Goal: Task Accomplishment & Management: Manage account settings

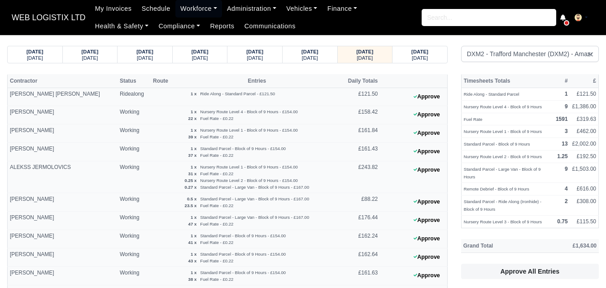
select select "1"
click at [363, 57] on small "[DATE]" at bounding box center [365, 57] width 16 height 5
click at [396, 57] on div "10/10/2025 Friday" at bounding box center [420, 54] width 55 height 17
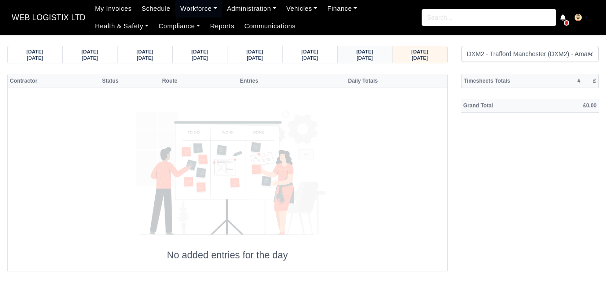
click at [369, 57] on small "Thursday" at bounding box center [365, 57] width 16 height 5
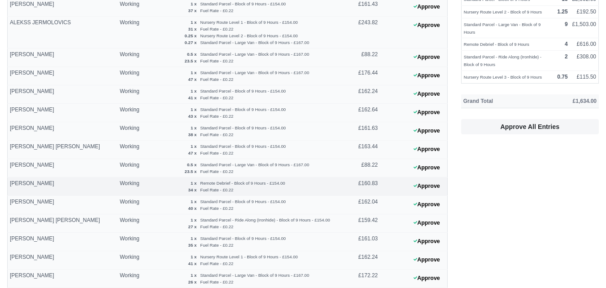
scroll to position [70, 0]
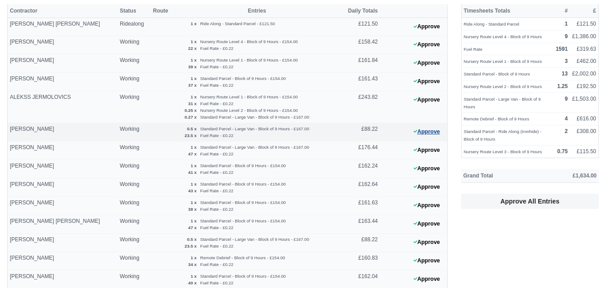
click at [439, 126] on button "Approve" at bounding box center [427, 131] width 36 height 13
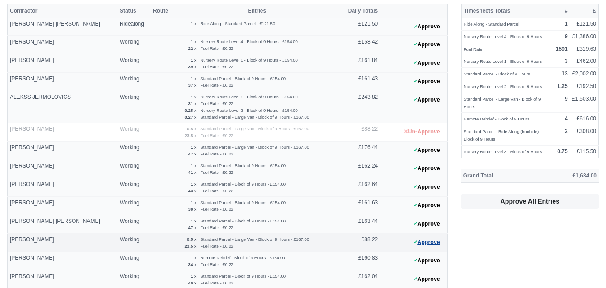
click at [421, 247] on button "Approve" at bounding box center [427, 242] width 36 height 13
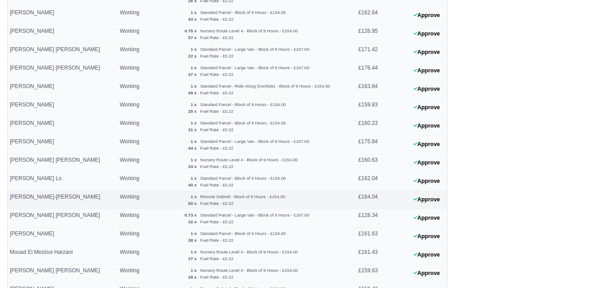
scroll to position [444, 0]
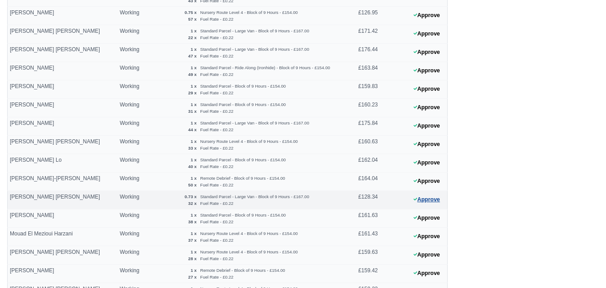
click at [425, 199] on button "Approve" at bounding box center [427, 199] width 36 height 13
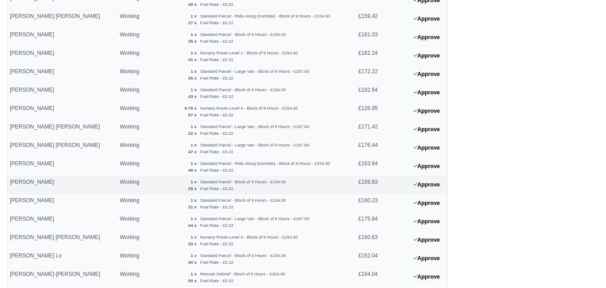
scroll to position [374, 0]
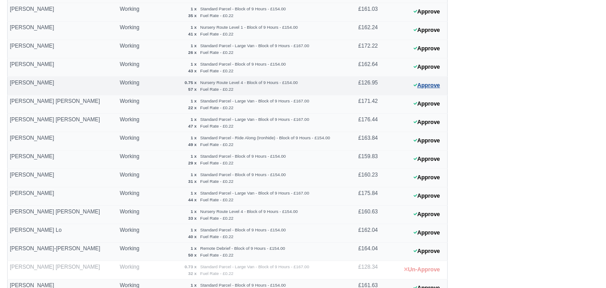
click at [425, 79] on button "Approve" at bounding box center [427, 85] width 36 height 13
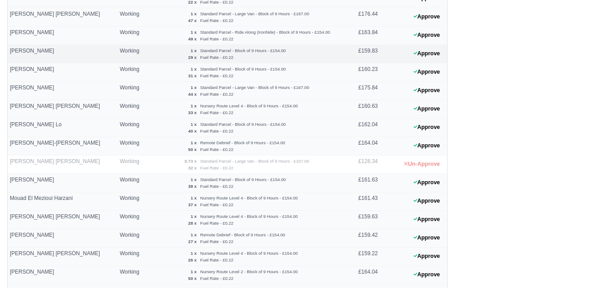
scroll to position [668, 0]
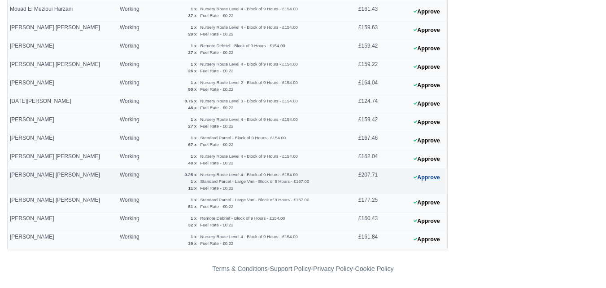
click at [424, 179] on button "Approve" at bounding box center [427, 177] width 36 height 13
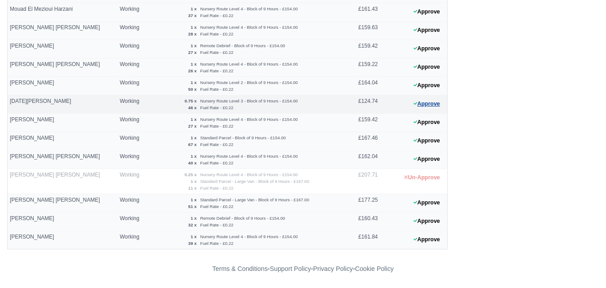
click at [422, 98] on button "Approve" at bounding box center [427, 103] width 36 height 13
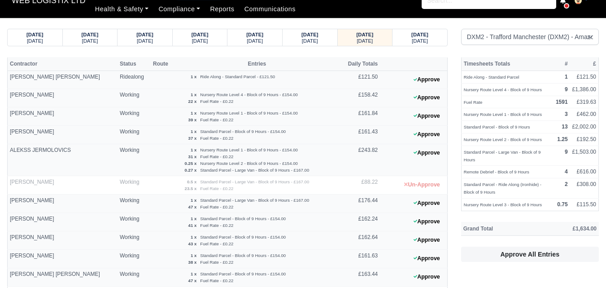
scroll to position [0, 0]
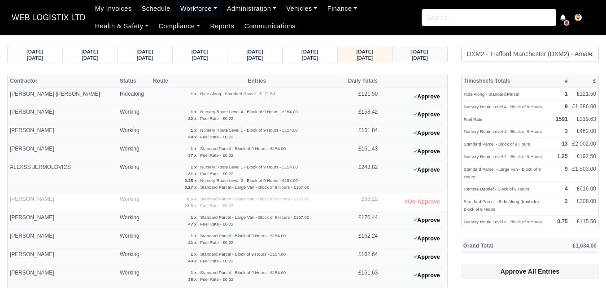
click at [404, 54] on div "Friday" at bounding box center [420, 57] width 38 height 6
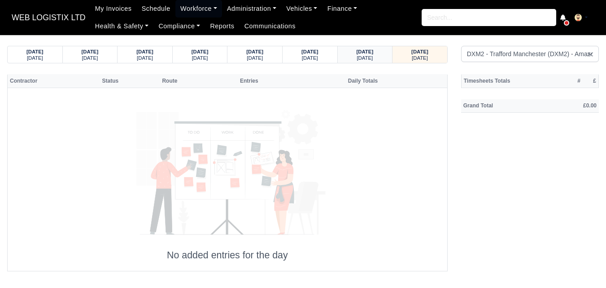
click at [381, 54] on div "Thursday" at bounding box center [365, 57] width 38 height 6
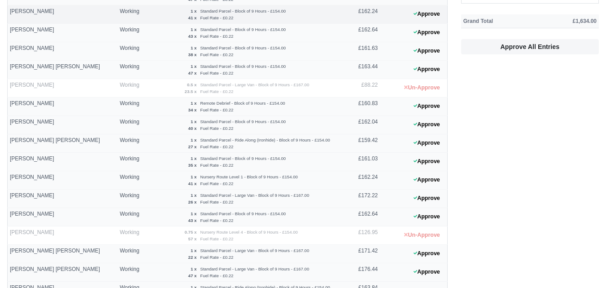
scroll to position [75, 0]
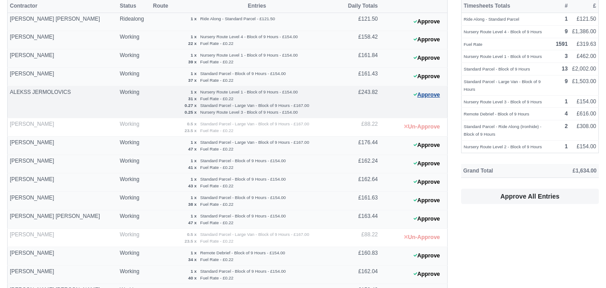
click at [436, 91] on button "Approve" at bounding box center [427, 94] width 36 height 13
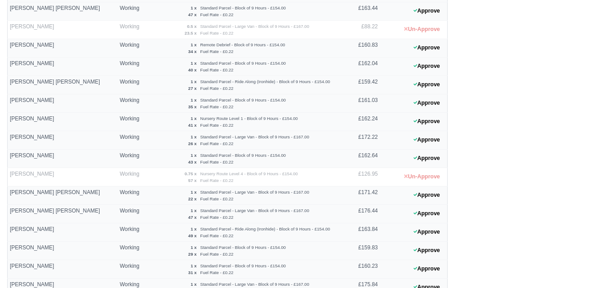
scroll to position [219, 0]
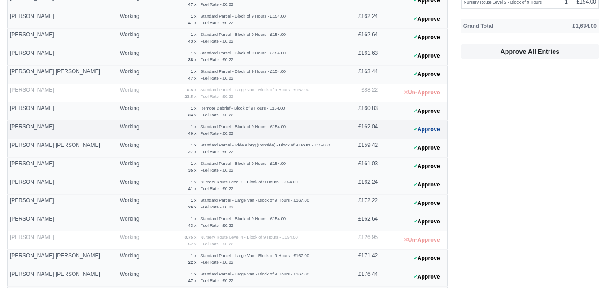
drag, startPoint x: 451, startPoint y: 130, endPoint x: 433, endPoint y: 131, distance: 18.4
click at [451, 130] on div "Contractor Status Route Entries Daily Totals Abdallah Omar Ghazi Al Obaidi Ride…" at bounding box center [227, 276] width 454 height 843
click at [432, 131] on button "Approve" at bounding box center [427, 129] width 36 height 13
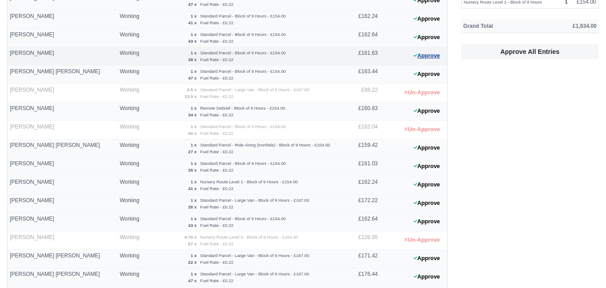
click at [414, 58] on icon at bounding box center [416, 55] width 4 height 5
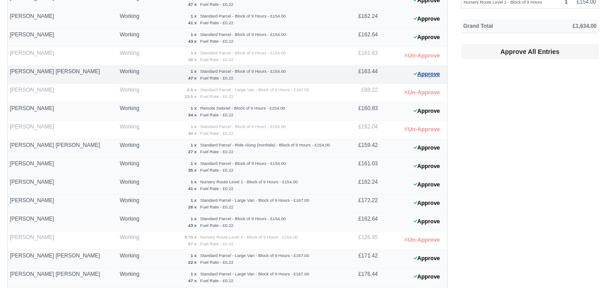
click at [423, 79] on button "Approve" at bounding box center [427, 74] width 36 height 13
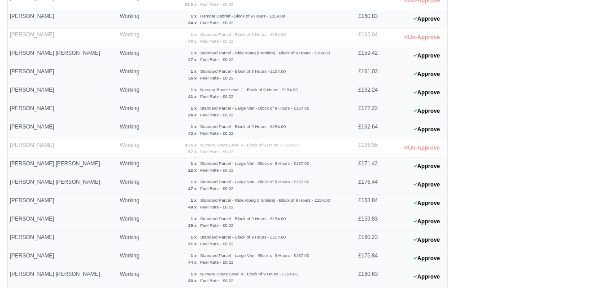
scroll to position [444, 0]
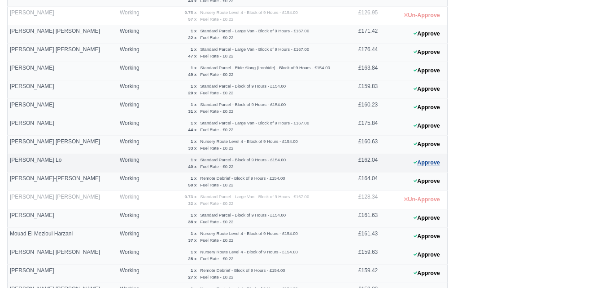
click at [421, 165] on button "Approve" at bounding box center [427, 162] width 36 height 13
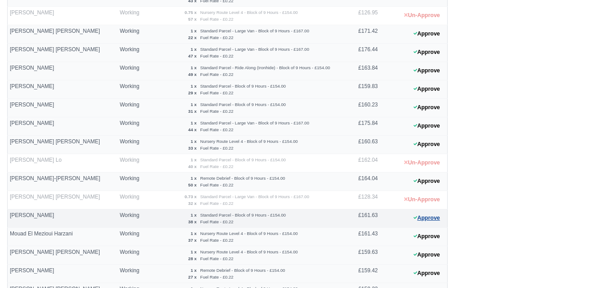
click at [420, 214] on button "Approve" at bounding box center [427, 217] width 36 height 13
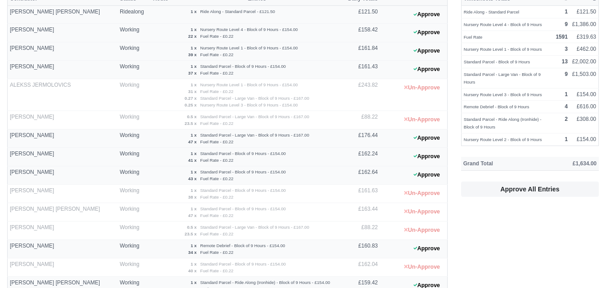
scroll to position [149, 0]
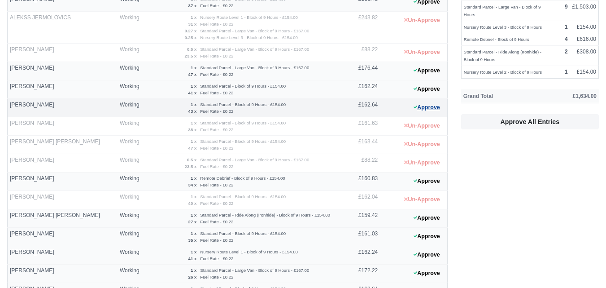
click at [424, 106] on button "Approve" at bounding box center [427, 107] width 36 height 13
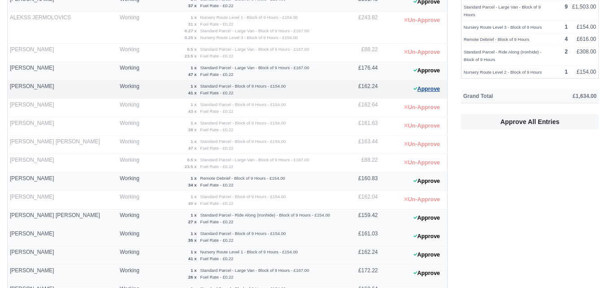
click at [431, 83] on button "Approve" at bounding box center [427, 89] width 36 height 13
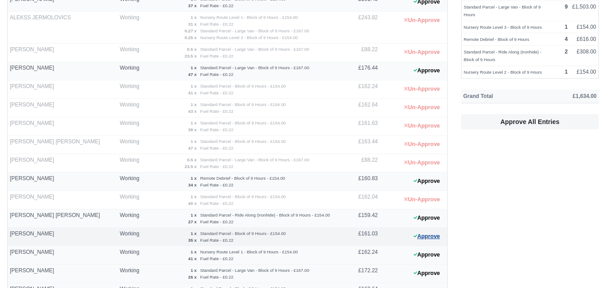
click at [417, 241] on button "Approve" at bounding box center [427, 236] width 36 height 13
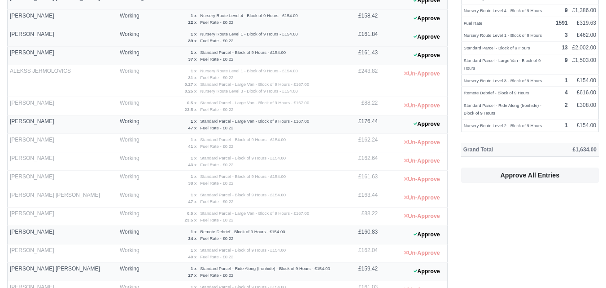
scroll to position [75, 0]
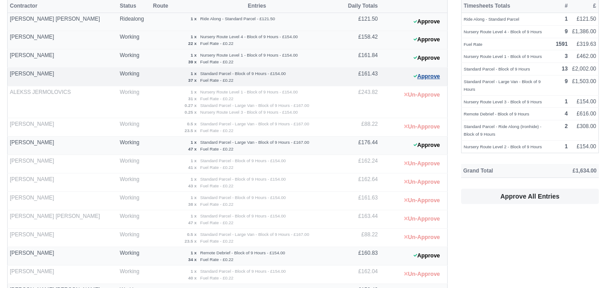
click at [426, 80] on button "Approve" at bounding box center [427, 76] width 36 height 13
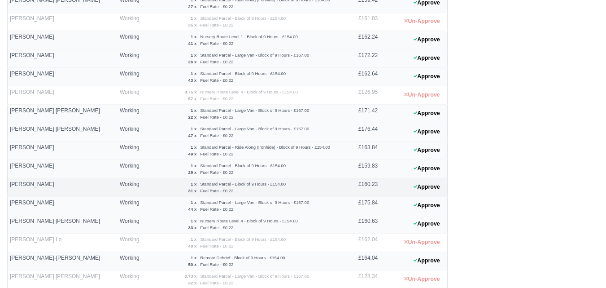
scroll to position [374, 0]
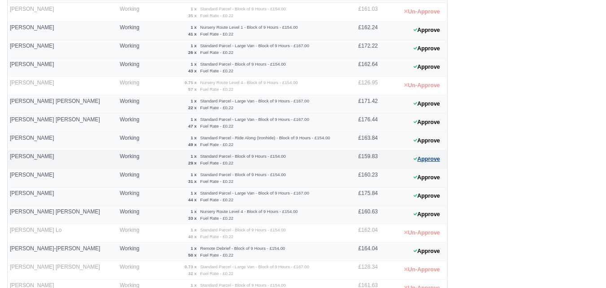
click at [433, 159] on button "Approve" at bounding box center [427, 159] width 36 height 13
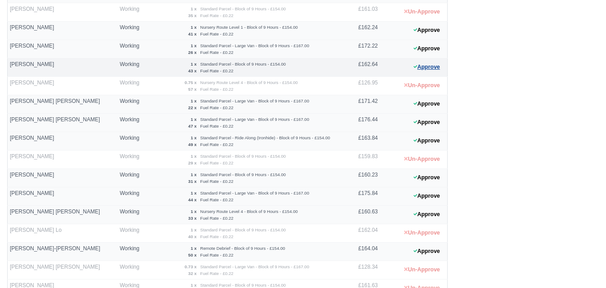
click at [431, 67] on button "Approve" at bounding box center [427, 67] width 36 height 13
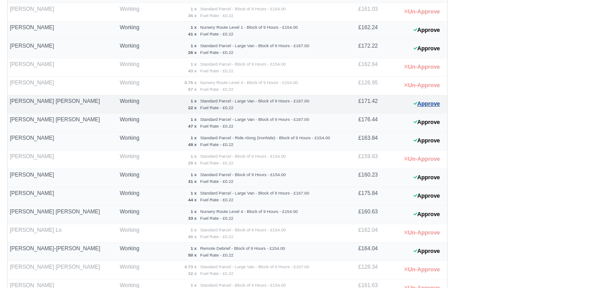
click at [420, 107] on button "Approve" at bounding box center [427, 103] width 36 height 13
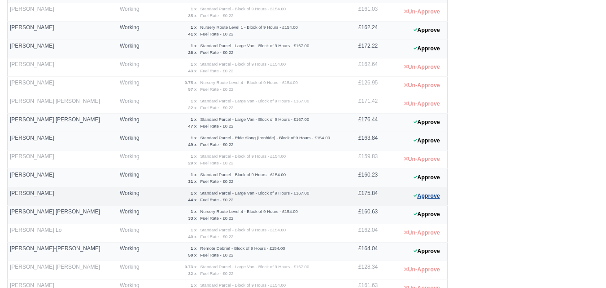
click at [419, 197] on button "Approve" at bounding box center [427, 195] width 36 height 13
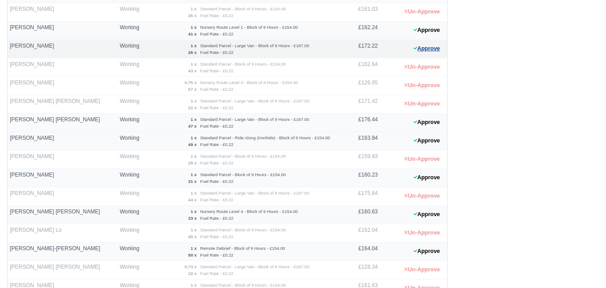
click at [433, 46] on button "Approve" at bounding box center [427, 48] width 36 height 13
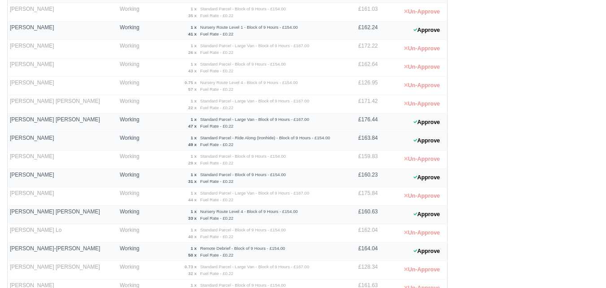
scroll to position [668, 0]
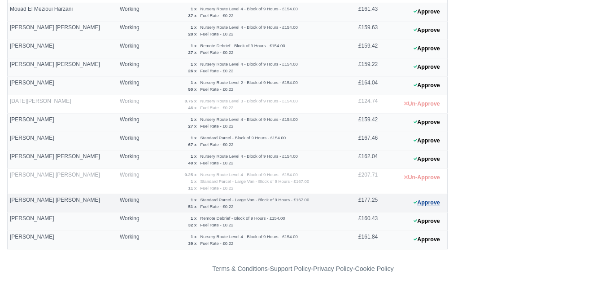
click at [432, 204] on button "Approve" at bounding box center [427, 202] width 36 height 13
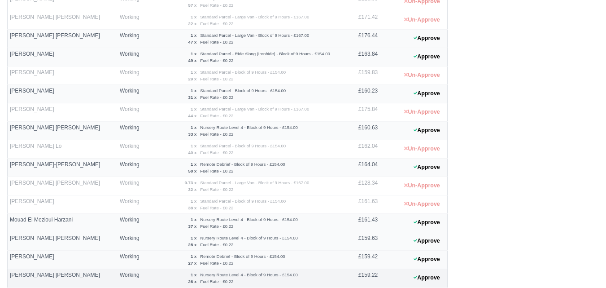
scroll to position [369, 0]
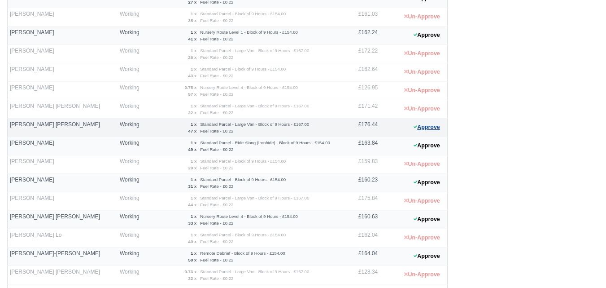
click at [428, 125] on button "Approve" at bounding box center [427, 127] width 36 height 13
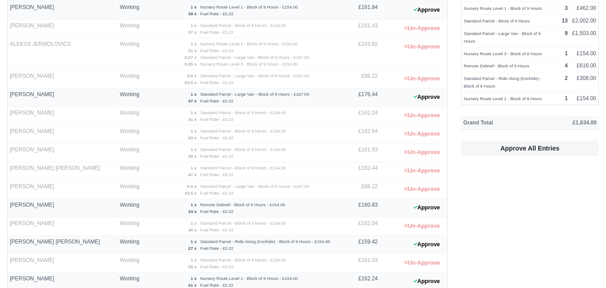
scroll to position [0, 0]
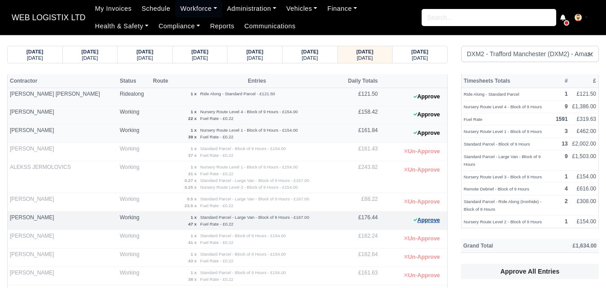
click at [422, 221] on button "Approve" at bounding box center [427, 220] width 36 height 13
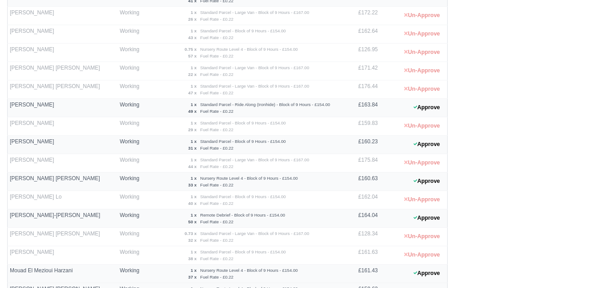
scroll to position [524, 0]
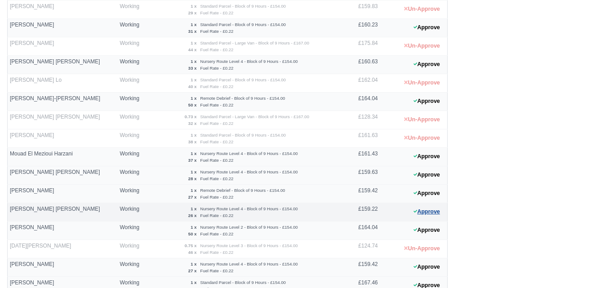
click at [439, 213] on button "Approve" at bounding box center [427, 211] width 36 height 13
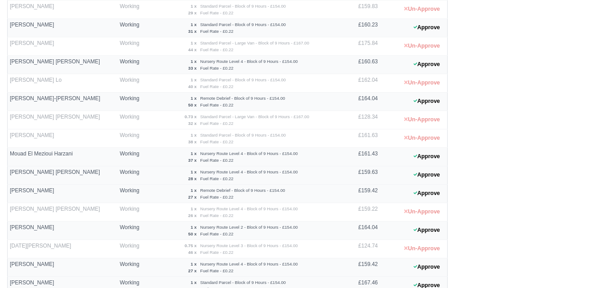
scroll to position [0, 0]
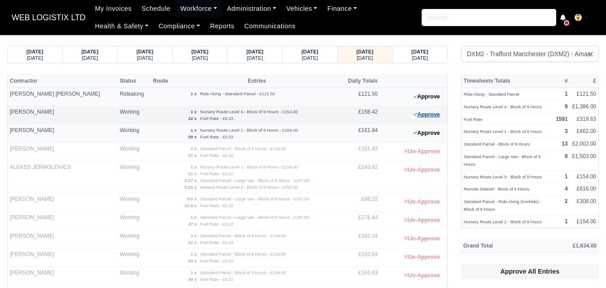
click at [423, 112] on button "Approve" at bounding box center [427, 114] width 36 height 13
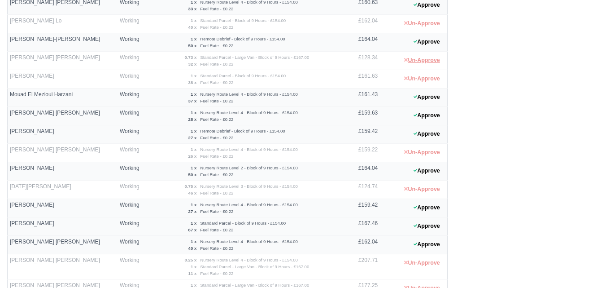
scroll to position [668, 0]
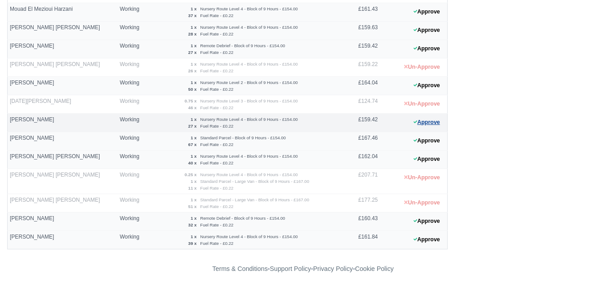
click at [424, 118] on button "Approve" at bounding box center [427, 122] width 36 height 13
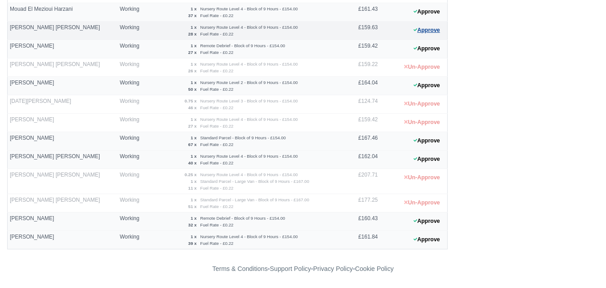
click at [422, 31] on button "Approve" at bounding box center [427, 30] width 36 height 13
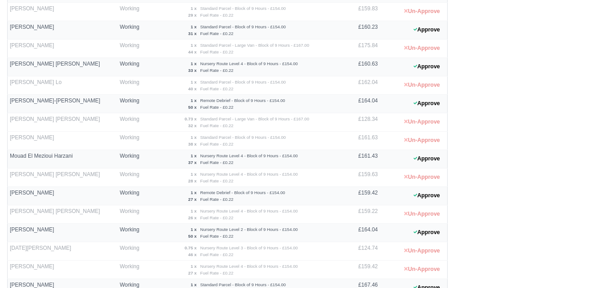
scroll to position [519, 0]
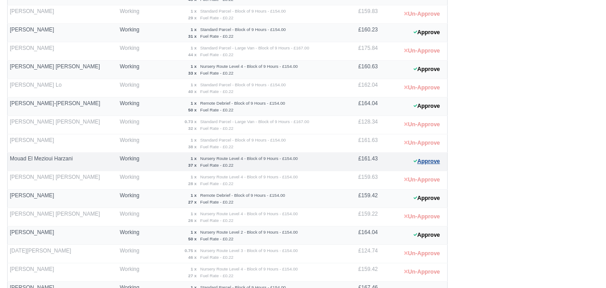
click at [427, 158] on button "Approve" at bounding box center [427, 161] width 36 height 13
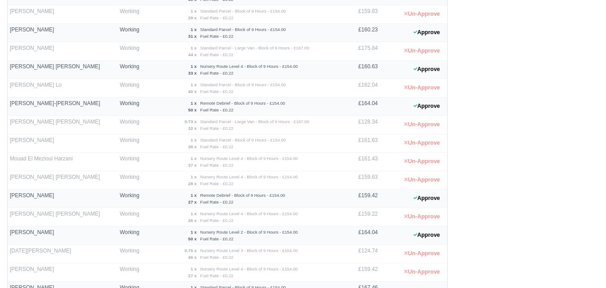
scroll to position [668, 0]
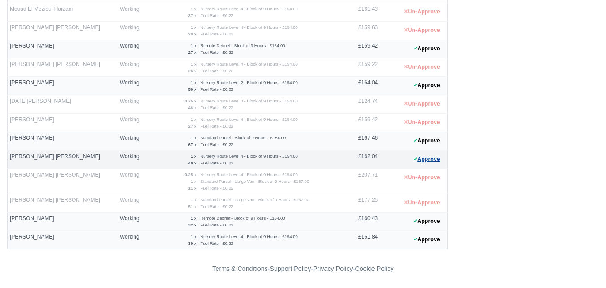
click at [427, 157] on button "Approve" at bounding box center [427, 159] width 36 height 13
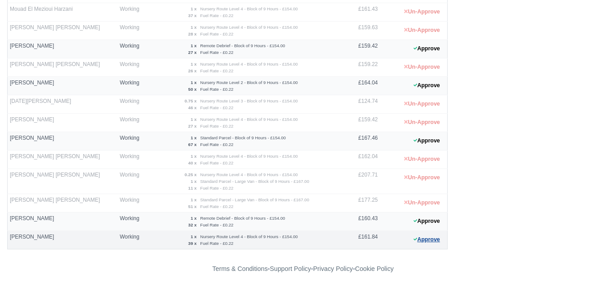
click at [420, 243] on button "Approve" at bounding box center [427, 239] width 36 height 13
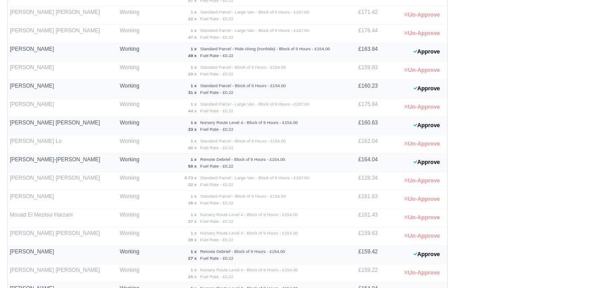
scroll to position [444, 0]
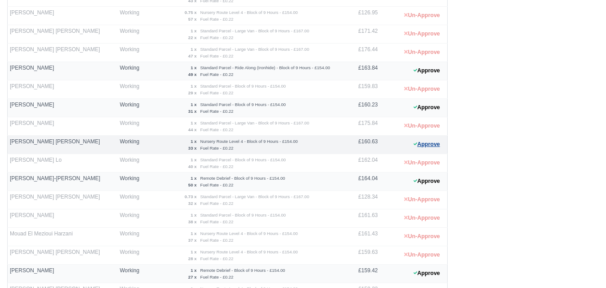
click at [429, 140] on button "Approve" at bounding box center [427, 144] width 36 height 13
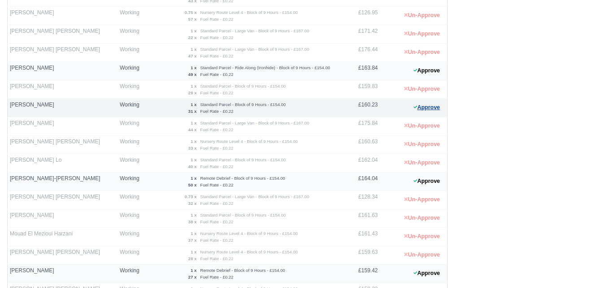
click at [424, 109] on button "Approve" at bounding box center [427, 107] width 36 height 13
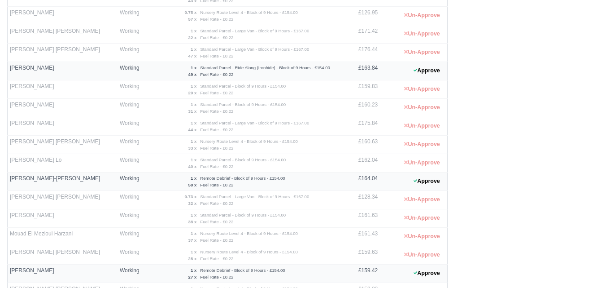
scroll to position [668, 0]
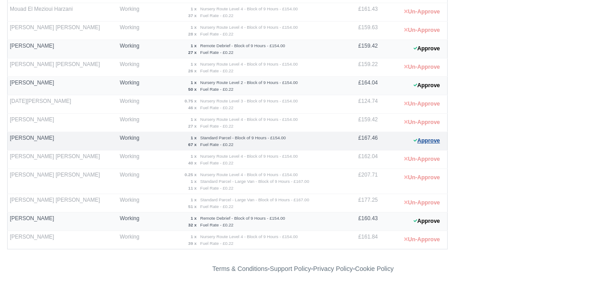
click at [432, 137] on button "Approve" at bounding box center [427, 140] width 36 height 13
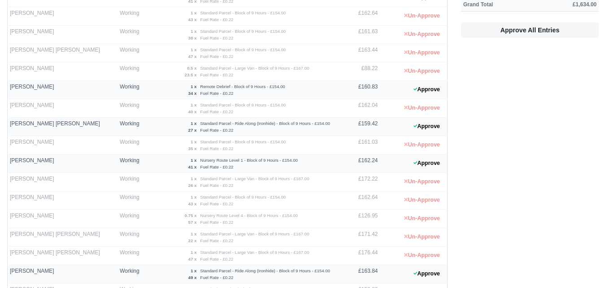
scroll to position [219, 0]
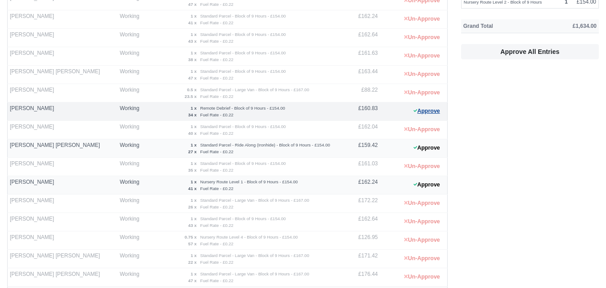
click at [414, 113] on icon at bounding box center [416, 110] width 4 height 5
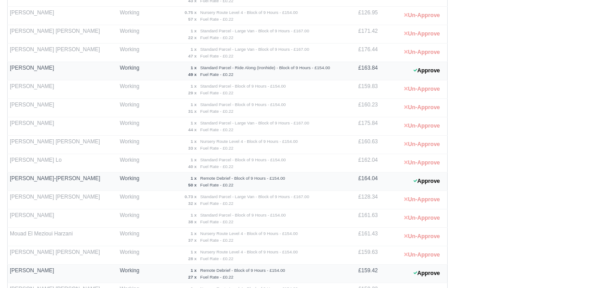
scroll to position [593, 0]
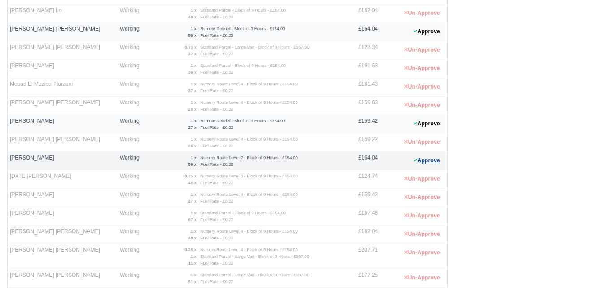
click at [424, 163] on button "Approve" at bounding box center [427, 160] width 36 height 13
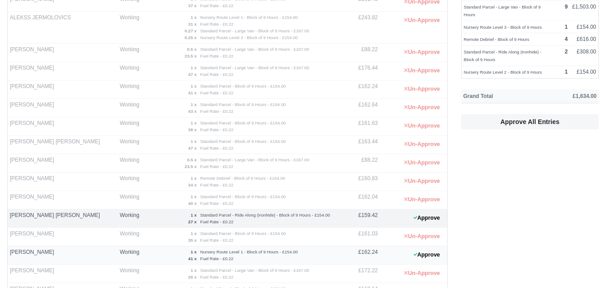
scroll to position [224, 0]
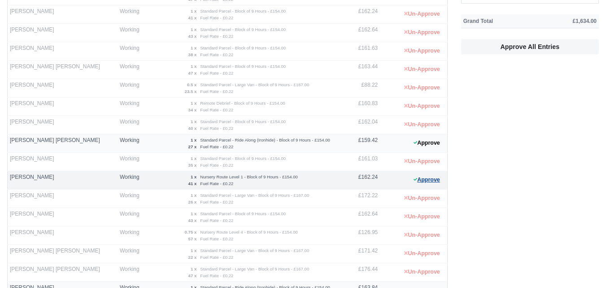
click at [432, 180] on button "Approve" at bounding box center [427, 179] width 36 height 13
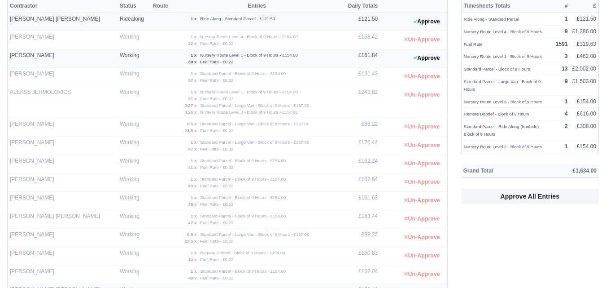
scroll to position [0, 0]
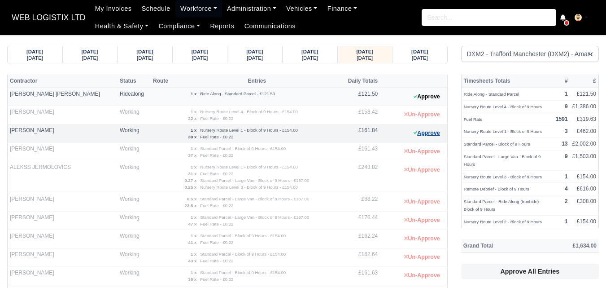
click at [424, 136] on button "Approve" at bounding box center [427, 133] width 36 height 13
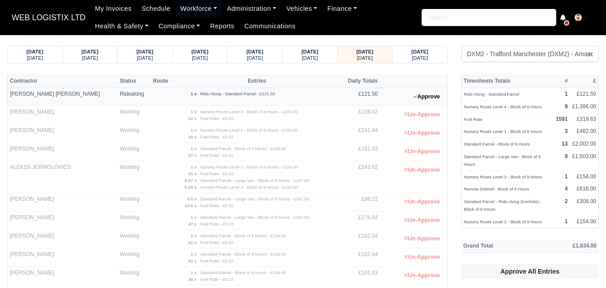
scroll to position [299, 0]
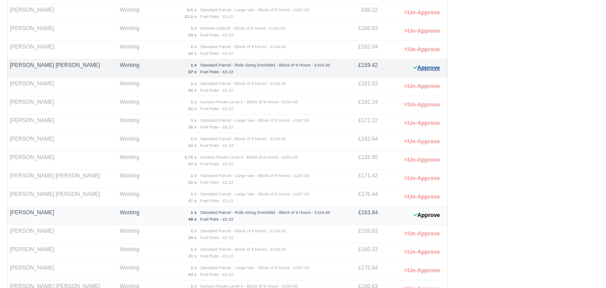
click at [421, 71] on button "Approve" at bounding box center [427, 67] width 36 height 13
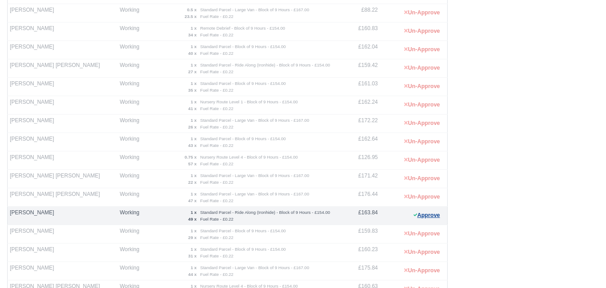
click at [420, 217] on button "Approve" at bounding box center [427, 215] width 36 height 13
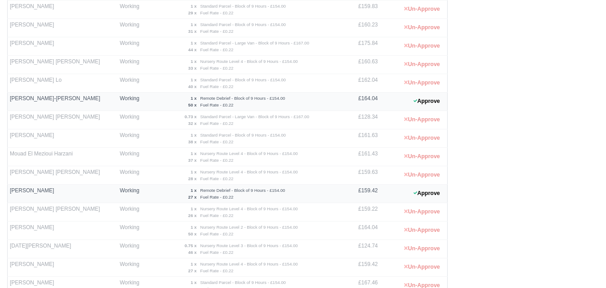
scroll to position [598, 0]
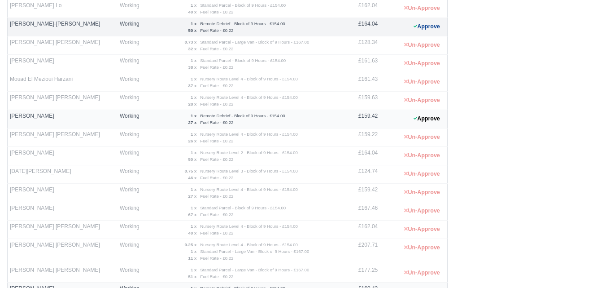
click at [435, 24] on button "Approve" at bounding box center [427, 26] width 36 height 13
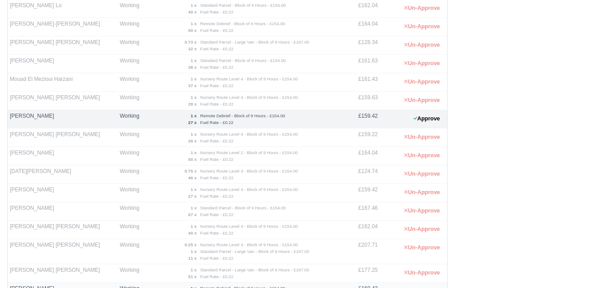
click at [425, 126] on 1760110047 "Approve" at bounding box center [413, 118] width 67 height 18
click at [424, 117] on button "Approve" at bounding box center [427, 118] width 36 height 13
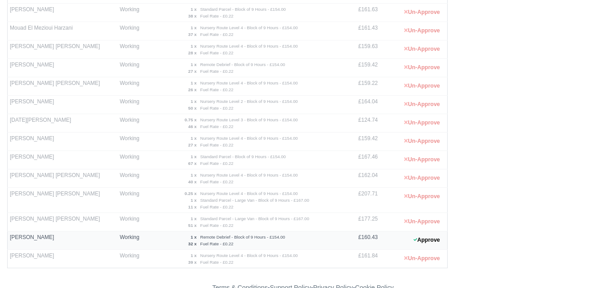
scroll to position [668, 0]
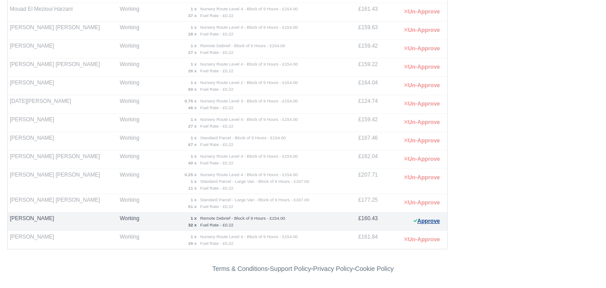
click at [424, 220] on button "Approve" at bounding box center [427, 220] width 36 height 13
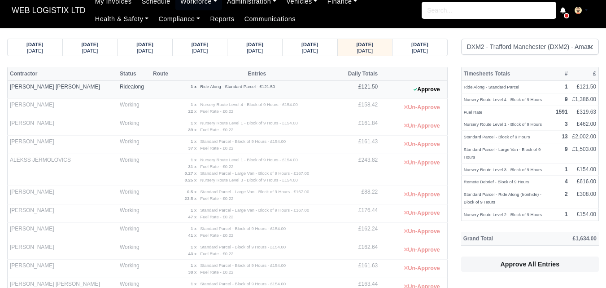
scroll to position [0, 0]
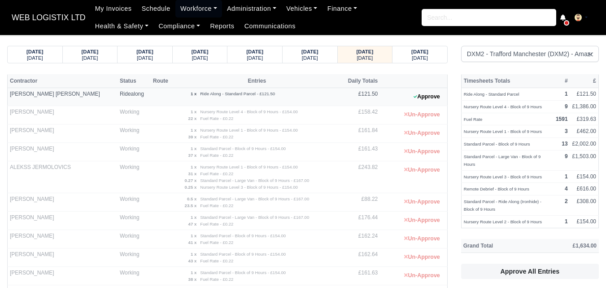
click at [422, 92] on button "Approve" at bounding box center [427, 96] width 36 height 13
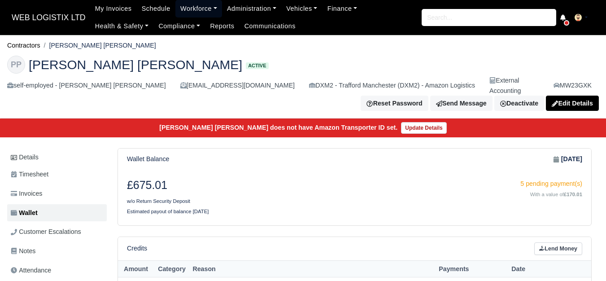
click at [193, 8] on link "Workforce" at bounding box center [198, 9] width 47 height 18
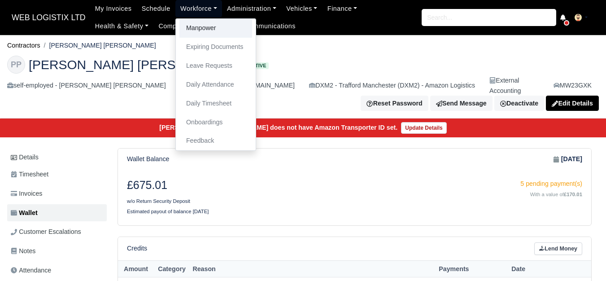
click at [197, 34] on link "Manpower" at bounding box center [215, 28] width 73 height 19
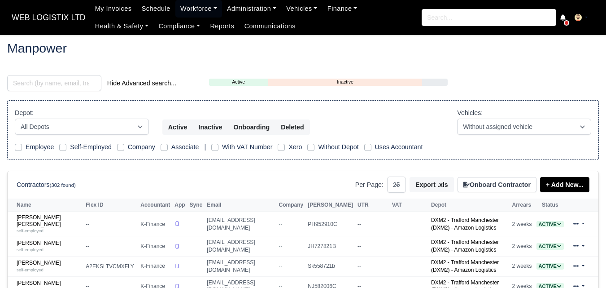
select select "25"
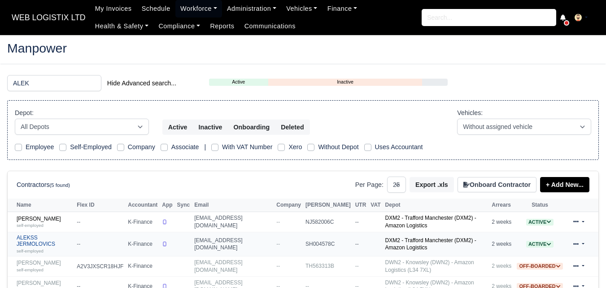
type input "ALEK"
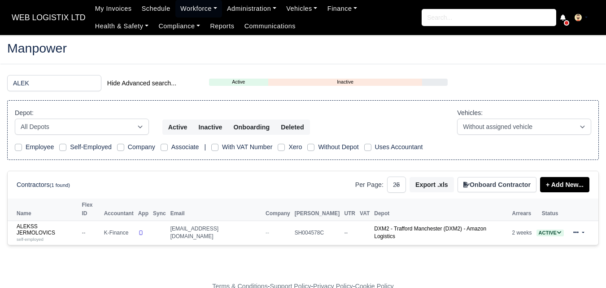
click at [48, 232] on div "ALEK Hide Advanced search... Active Inactive Onboarding Depot: All Depots Amazo…" at bounding box center [302, 165] width 605 height 181
click at [47, 236] on div "self-employed" at bounding box center [47, 239] width 61 height 6
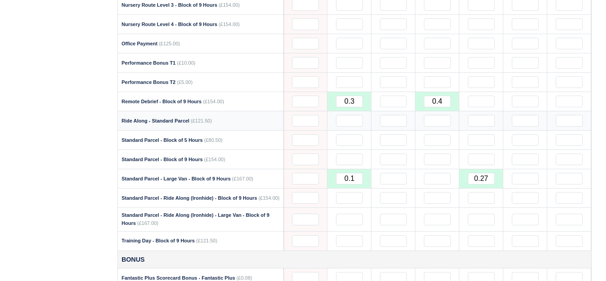
scroll to position [673, 0]
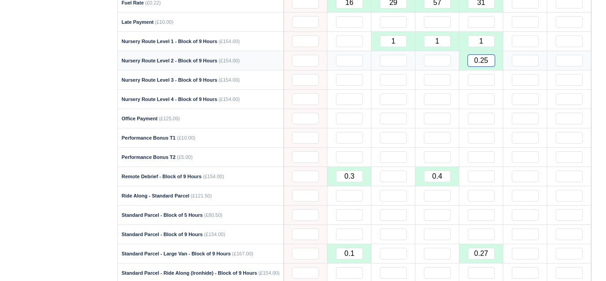
drag, startPoint x: 473, startPoint y: 63, endPoint x: 503, endPoint y: 63, distance: 31.0
click at [503, 63] on td "0.25" at bounding box center [481, 60] width 44 height 19
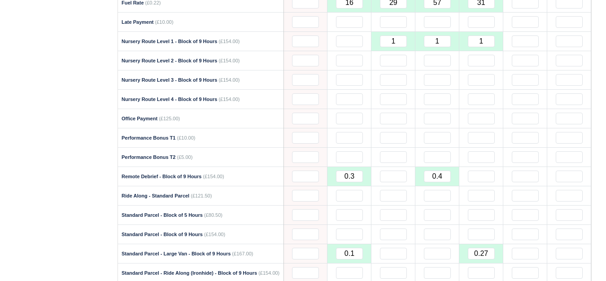
click at [61, 151] on div "Details Timesheet Invoices Wallet Customer Escalations Notes Attendance Documen…" at bounding box center [58, 173] width 103 height 1417
click at [485, 83] on input "text" at bounding box center [481, 80] width 27 height 12
paste input "0.25"
click at [18, 112] on div "Details Timesheet Invoices Wallet Customer Escalations Notes Attendance Documen…" at bounding box center [58, 173] width 103 height 1417
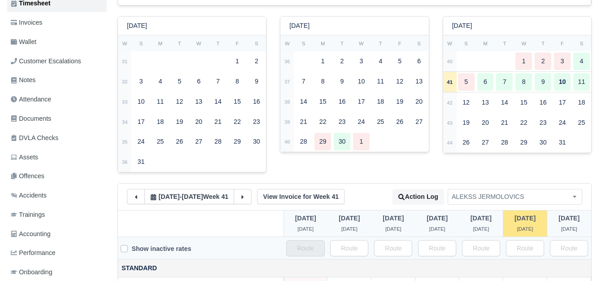
scroll to position [75, 0]
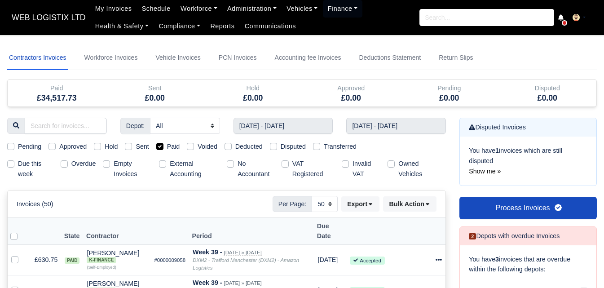
select select "50"
drag, startPoint x: 0, startPoint y: 0, endPoint x: 189, endPoint y: 80, distance: 205.5
click at [189, 80] on div "Sent £0.00" at bounding box center [155, 92] width 98 height 27
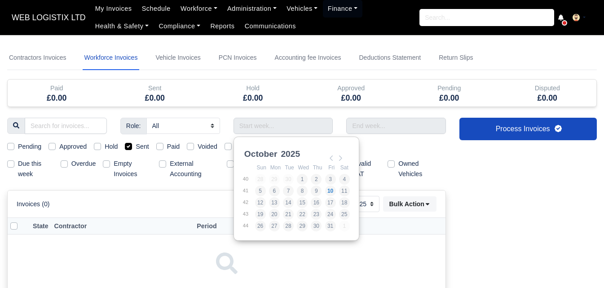
select select "25"
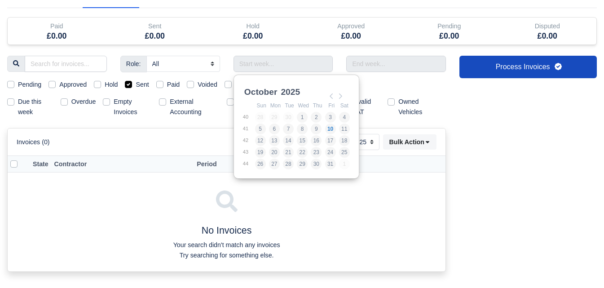
scroll to position [62, 0]
type input "28/09/2025 - 04/10/2025"
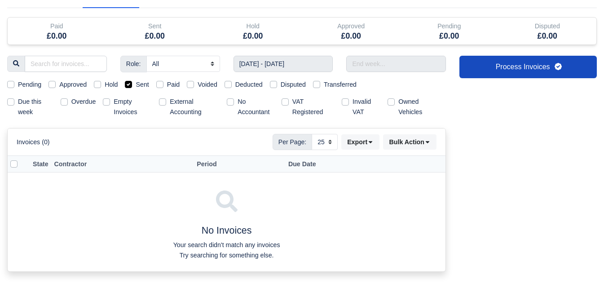
click at [140, 83] on label "Sent" at bounding box center [142, 84] width 13 height 10
click at [132, 83] on input "Sent" at bounding box center [128, 82] width 7 height 7
checkbox input "false"
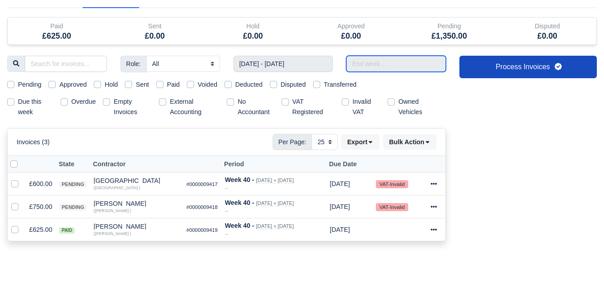
click at [411, 66] on input "text" at bounding box center [396, 64] width 100 height 16
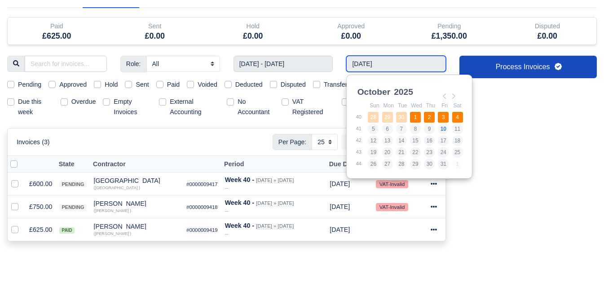
type input "28/09/2025 - 04/10/2025"
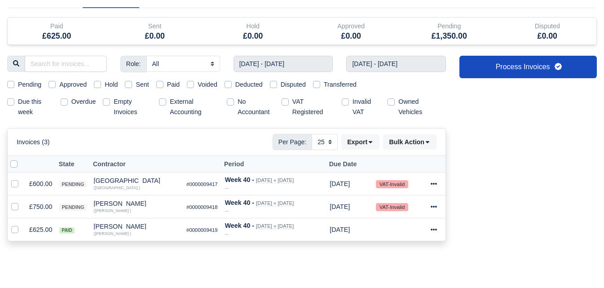
click at [36, 83] on label "Pending" at bounding box center [29, 84] width 23 height 10
click at [14, 83] on input "Pending" at bounding box center [10, 82] width 7 height 7
checkbox input "true"
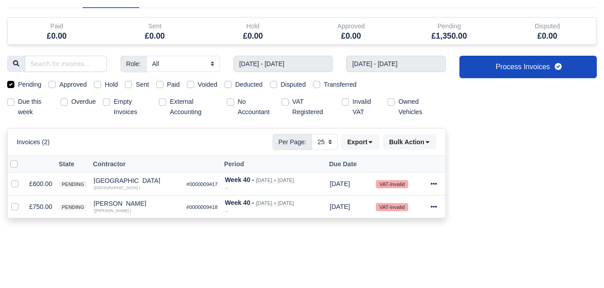
click at [21, 159] on label at bounding box center [21, 159] width 0 height 0
click at [11, 164] on input "checkbox" at bounding box center [13, 162] width 7 height 7
checkbox input "true"
click at [414, 142] on button "Bulk Action" at bounding box center [409, 141] width 53 height 15
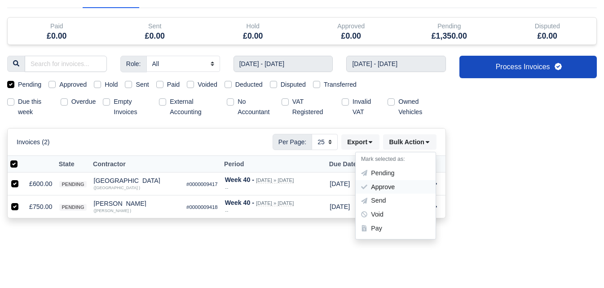
click at [372, 182] on div "Approve" at bounding box center [395, 187] width 80 height 14
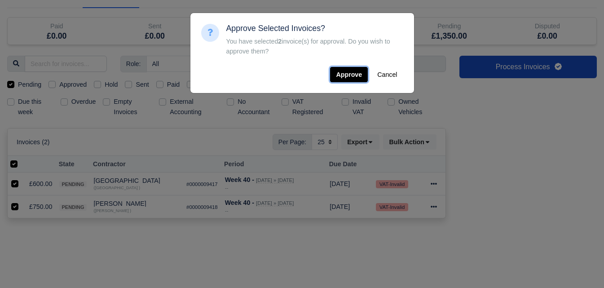
click at [341, 69] on button "Approve" at bounding box center [349, 74] width 38 height 15
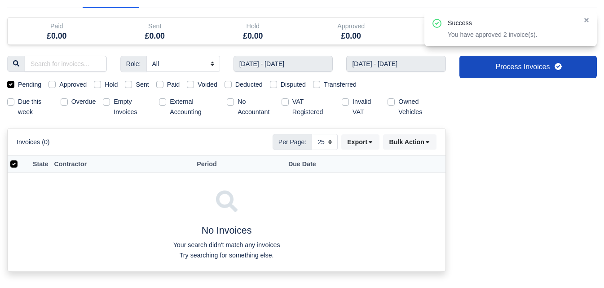
click at [76, 85] on label "Approved" at bounding box center [72, 84] width 27 height 10
click at [56, 85] on input "Approved" at bounding box center [51, 82] width 7 height 7
checkbox input "true"
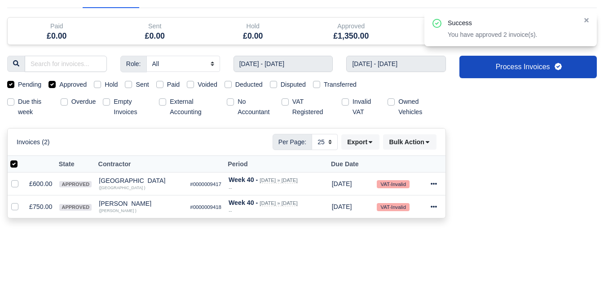
click at [34, 84] on label "Pending" at bounding box center [29, 84] width 23 height 10
click at [14, 84] on input "Pending" at bounding box center [10, 82] width 7 height 7
checkbox input "false"
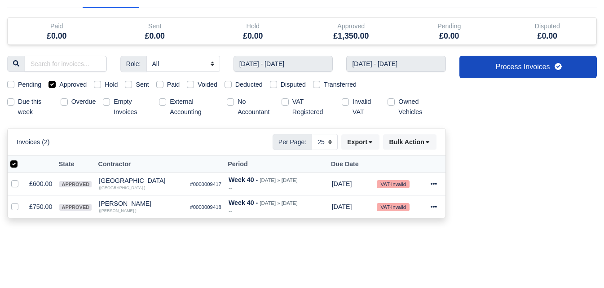
click at [21, 159] on label at bounding box center [21, 159] width 0 height 0
click at [11, 166] on input "checkbox" at bounding box center [13, 162] width 7 height 7
checkbox input "false"
click at [21, 159] on label at bounding box center [21, 159] width 0 height 0
click at [16, 166] on input "checkbox" at bounding box center [13, 162] width 7 height 7
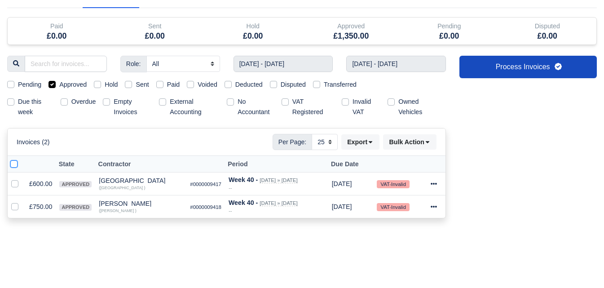
checkbox input "true"
click at [408, 144] on button "Bulk Action" at bounding box center [409, 141] width 53 height 15
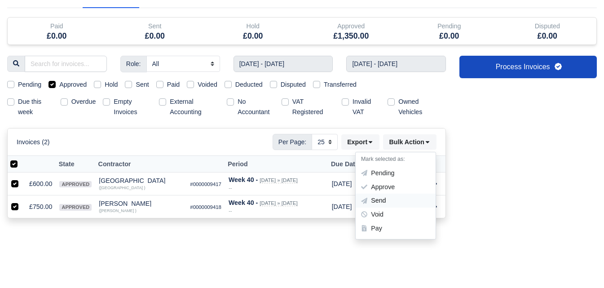
click at [382, 199] on div "Send" at bounding box center [395, 201] width 80 height 14
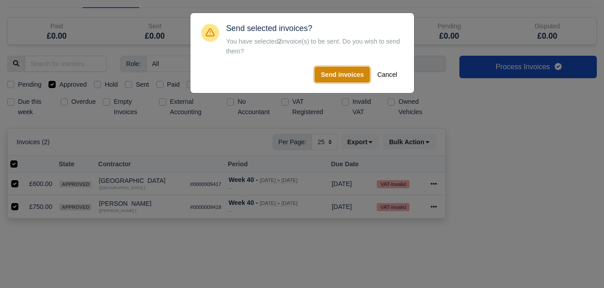
click at [335, 73] on button "Send invoices" at bounding box center [342, 74] width 55 height 15
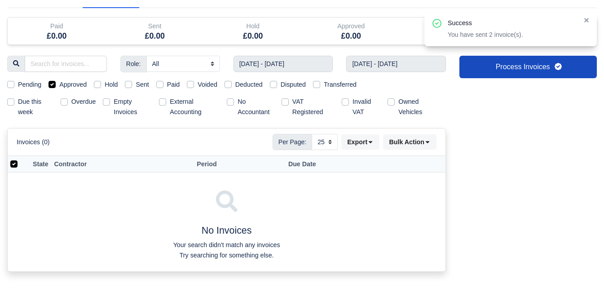
click at [132, 89] on div "Sent" at bounding box center [137, 84] width 24 height 10
click at [136, 85] on label "Sent" at bounding box center [142, 84] width 13 height 10
click at [128, 85] on input "Sent" at bounding box center [128, 82] width 7 height 7
checkbox input "true"
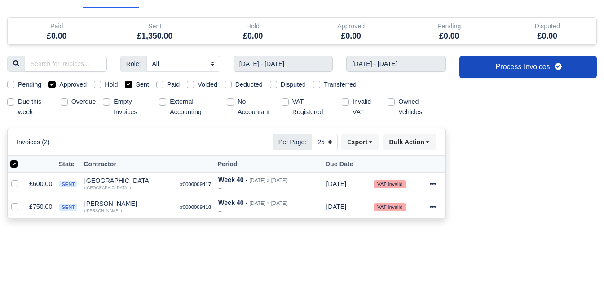
click at [74, 83] on label "Approved" at bounding box center [72, 84] width 27 height 10
click at [56, 83] on input "Approved" at bounding box center [51, 82] width 7 height 7
checkbox input "false"
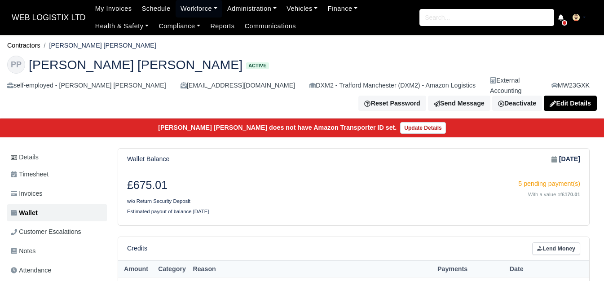
click at [177, 3] on link "Workforce" at bounding box center [198, 9] width 47 height 18
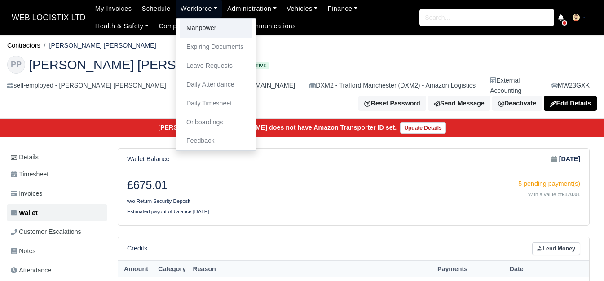
click at [183, 28] on link "Manpower" at bounding box center [215, 28] width 73 height 19
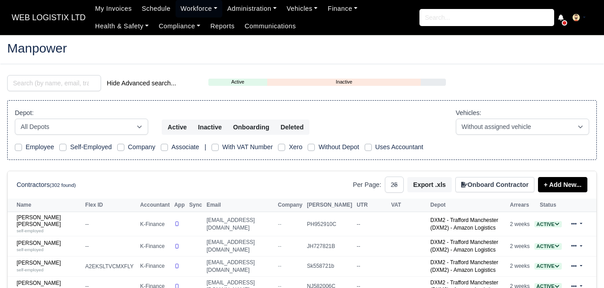
select select "25"
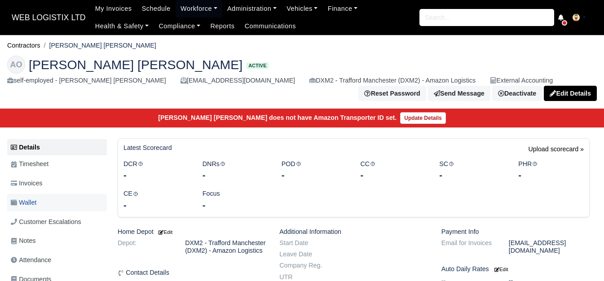
click at [65, 209] on link "Wallet" at bounding box center [57, 203] width 100 height 18
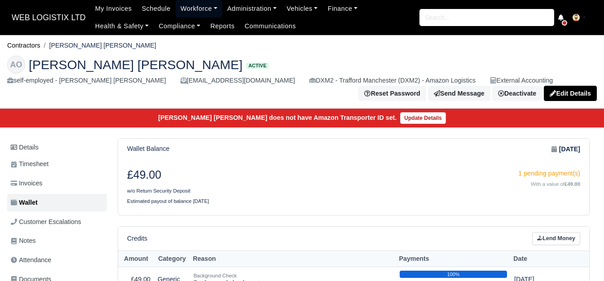
click at [182, 5] on link "Workforce" at bounding box center [198, 9] width 47 height 18
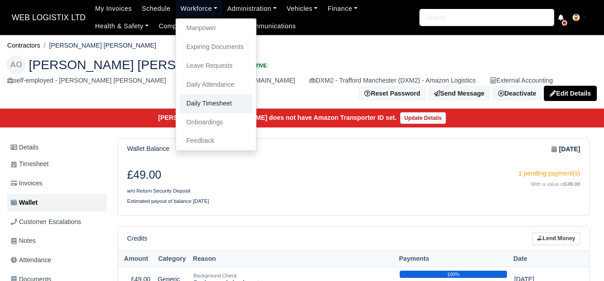
click at [188, 111] on link "Daily Timesheet" at bounding box center [215, 103] width 73 height 19
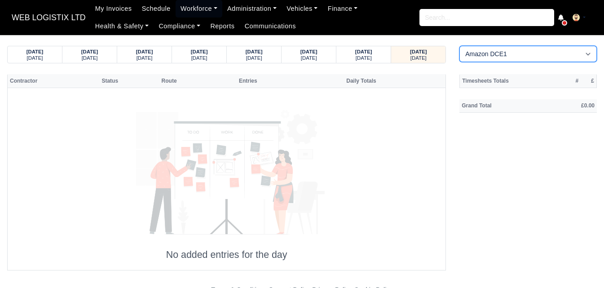
click at [510, 51] on select "Amazon DCE1 DWN2 - [GEOGRAPHIC_DATA] (DWN2) - Amazon Logistics (L34 7XL) DXM2 -…" at bounding box center [527, 54] width 137 height 16
select select "1"
click at [459, 46] on select "Amazon DCE1 DWN2 - [GEOGRAPHIC_DATA] (DWN2) - Amazon Logistics (L34 7XL) DXM2 -…" at bounding box center [527, 54] width 137 height 16
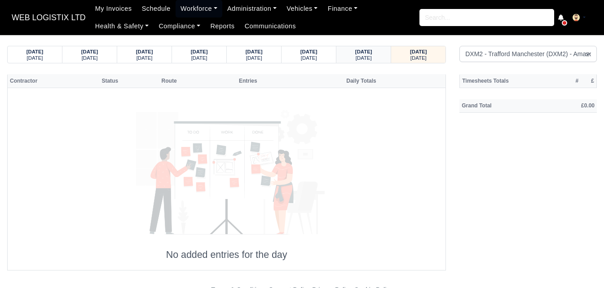
click at [367, 53] on strong "[DATE]" at bounding box center [363, 51] width 17 height 5
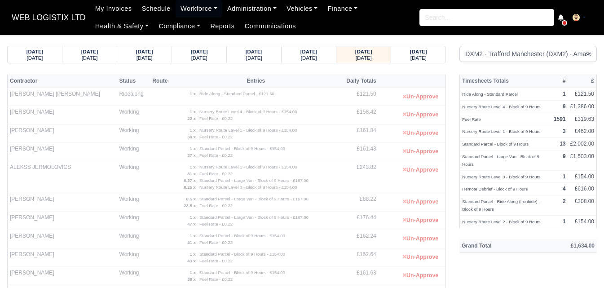
click at [201, 5] on link "Workforce" at bounding box center [198, 9] width 47 height 18
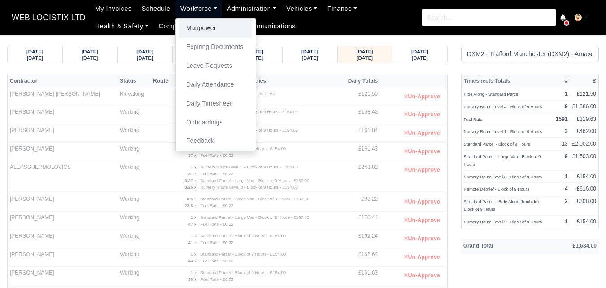
click at [211, 32] on link "Manpower" at bounding box center [215, 28] width 73 height 19
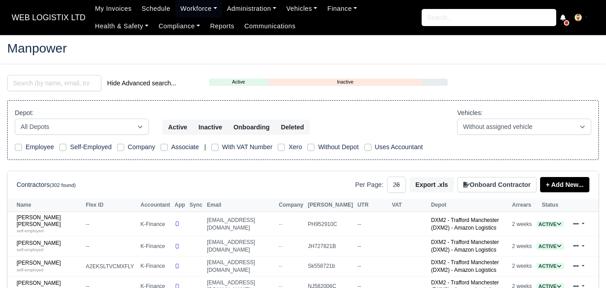
select select "25"
click at [28, 87] on input "search" at bounding box center [54, 83] width 94 height 16
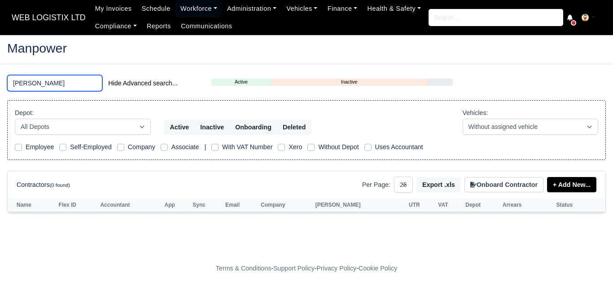
drag, startPoint x: 26, startPoint y: 84, endPoint x: 0, endPoint y: 87, distance: 26.2
click at [0, 87] on main "Manpower [PERSON_NAME] Hide Advanced search... Active Inactive Onboarding Depot…" at bounding box center [306, 147] width 613 height 203
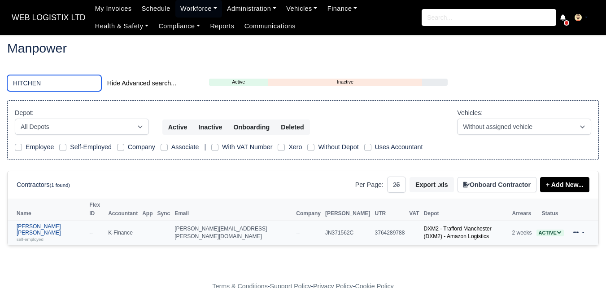
type input "HITCHEN"
click at [39, 236] on small "self-employed" at bounding box center [30, 238] width 27 height 5
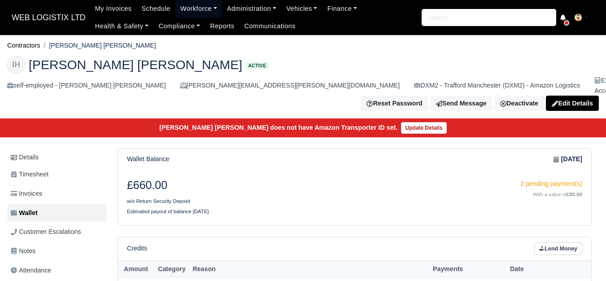
click at [190, 17] on link "Workforce" at bounding box center [198, 9] width 47 height 18
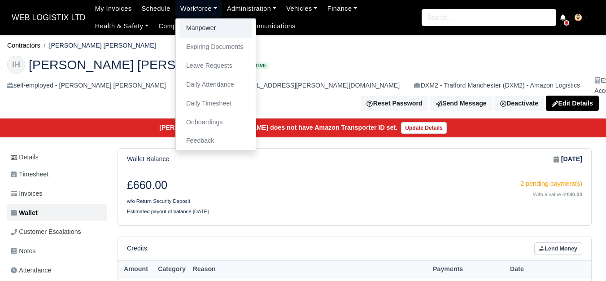
click at [190, 32] on link "Manpower" at bounding box center [215, 28] width 73 height 19
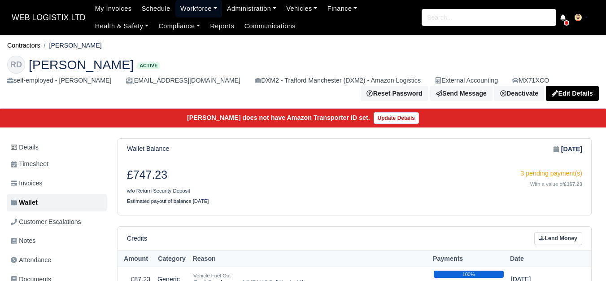
click at [193, 1] on link "Workforce" at bounding box center [198, 9] width 47 height 18
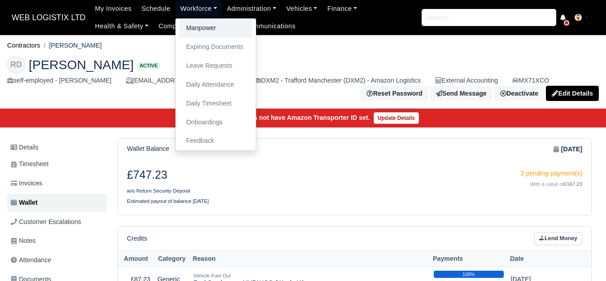
click at [197, 25] on link "Manpower" at bounding box center [215, 28] width 73 height 19
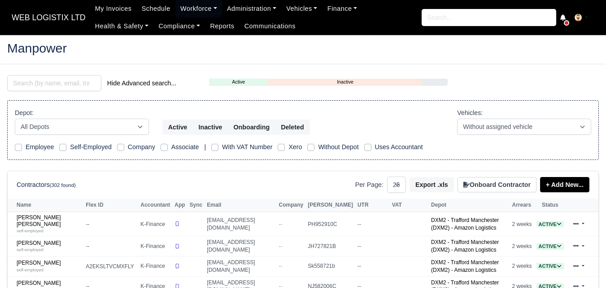
select select "25"
click at [73, 88] on input "search" at bounding box center [54, 83] width 94 height 16
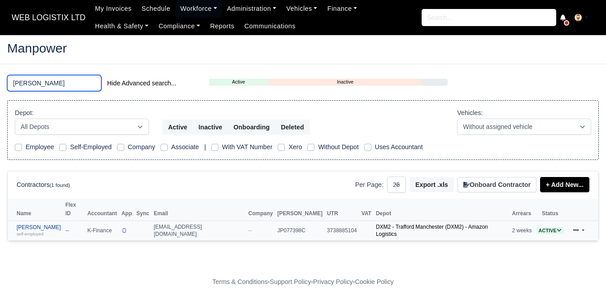
type input "GARETH"
click at [41, 231] on small "self-employed" at bounding box center [30, 233] width 27 height 5
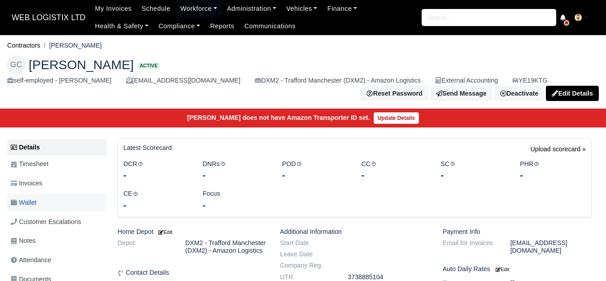
click at [51, 202] on link "Wallet" at bounding box center [57, 203] width 100 height 18
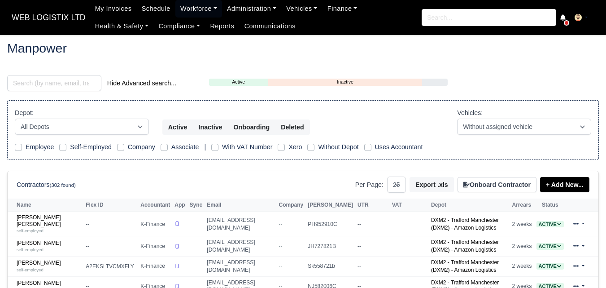
select select "25"
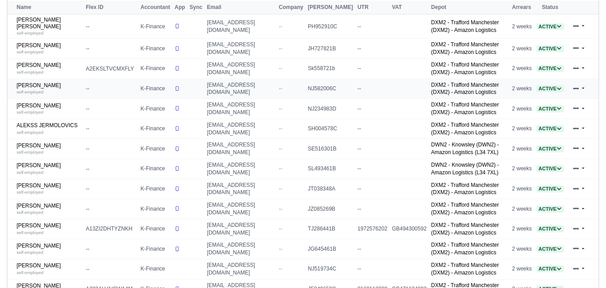
scroll to position [224, 0]
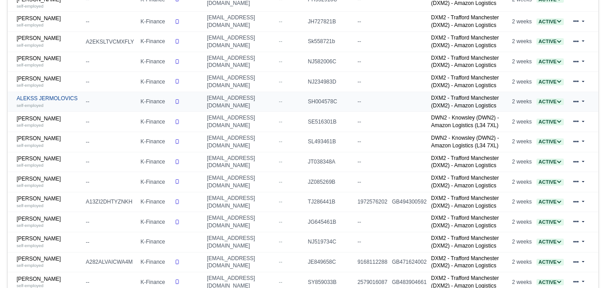
click at [48, 101] on link "ALEKSS JERMOLOVICS self-employed" at bounding box center [49, 101] width 65 height 13
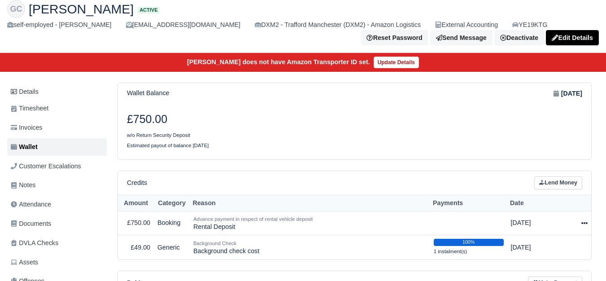
scroll to position [75, 0]
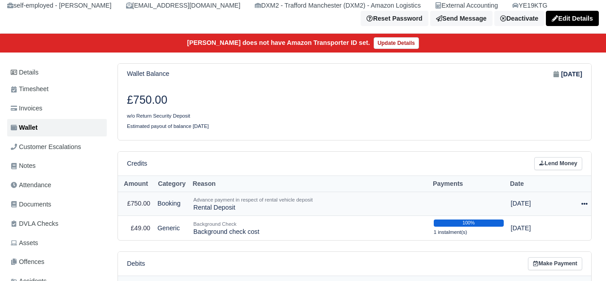
click at [583, 207] on icon at bounding box center [585, 204] width 6 height 6
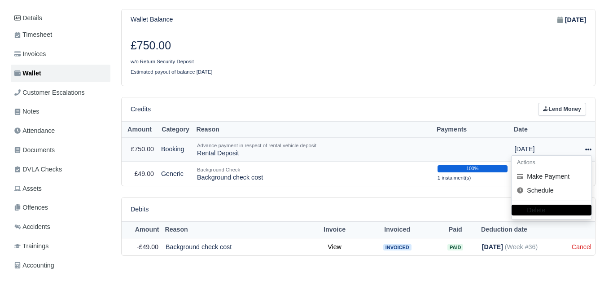
scroll to position [149, 0]
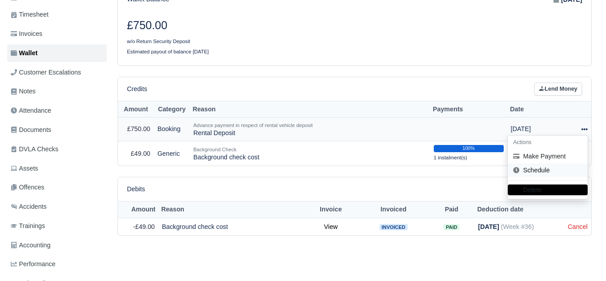
click at [534, 171] on link "Schedule" at bounding box center [548, 170] width 80 height 14
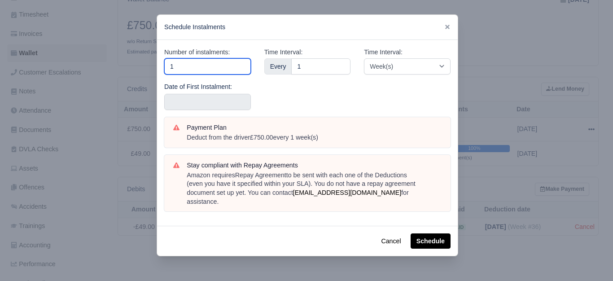
click at [228, 65] on input "1" at bounding box center [207, 66] width 87 height 16
type input "10"
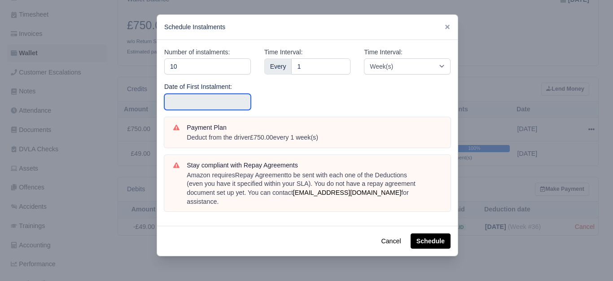
click at [218, 94] on input "text" at bounding box center [207, 102] width 87 height 16
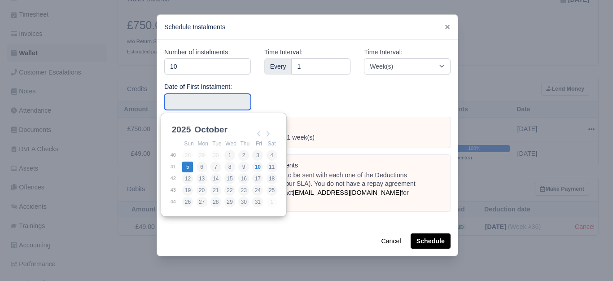
type input "2025-10-05"
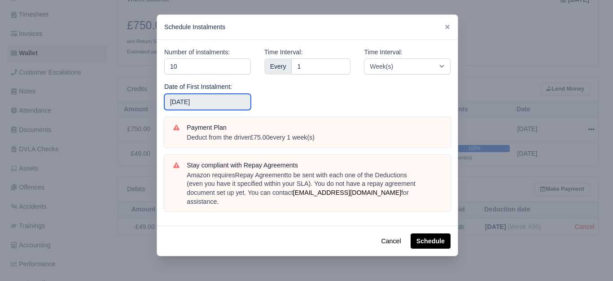
click at [216, 106] on input "2025-10-05" at bounding box center [207, 102] width 87 height 16
click at [422, 233] on button "Schedule" at bounding box center [431, 240] width 40 height 15
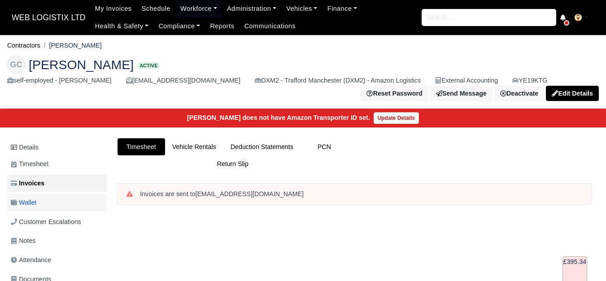
click at [41, 201] on link "Wallet" at bounding box center [57, 203] width 100 height 18
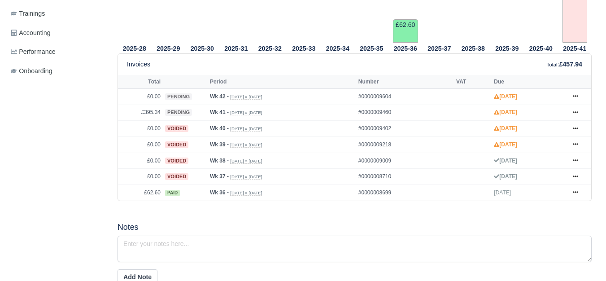
scroll to position [374, 0]
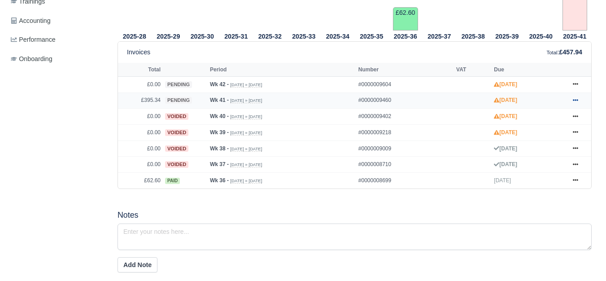
click at [576, 103] on icon at bounding box center [575, 99] width 5 height 5
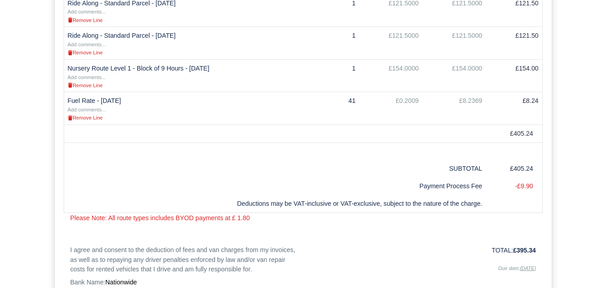
scroll to position [299, 0]
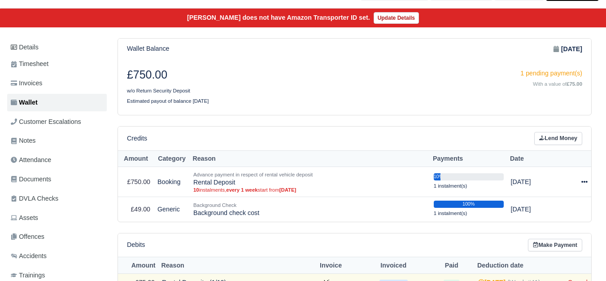
scroll to position [149, 0]
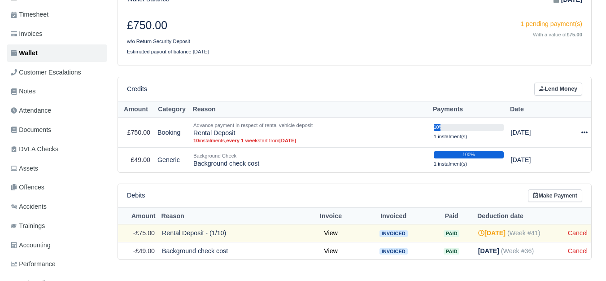
click at [548, 81] on div "Credits Lend Money" at bounding box center [354, 89] width 473 height 24
click at [552, 88] on link "Lend Money" at bounding box center [558, 89] width 48 height 13
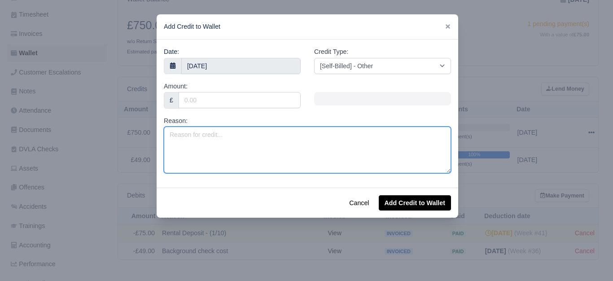
click at [255, 146] on textarea "Reason:" at bounding box center [307, 150] width 287 height 47
paste textarea "PL 2025 (Week 38 to Week 52)"
drag, startPoint x: 209, startPoint y: 134, endPoint x: 214, endPoint y: 134, distance: 5.4
click at [214, 134] on textarea "PL 2025 (Week 38 to Week 52)" at bounding box center [307, 150] width 287 height 47
type textarea "PL 2025 (Week 41 to Week 52)"
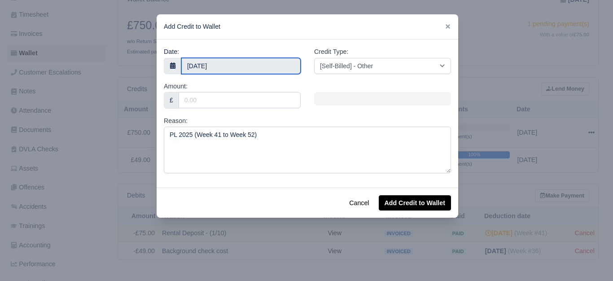
click at [195, 60] on input "10 October 2025" at bounding box center [240, 66] width 119 height 16
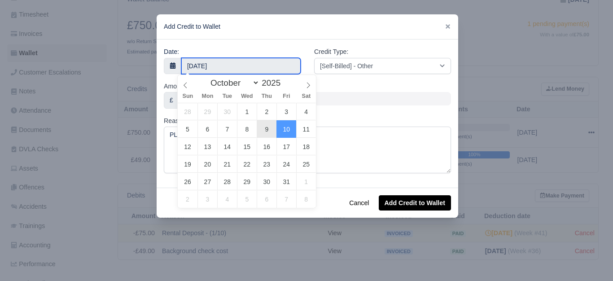
type input "9 October 2025"
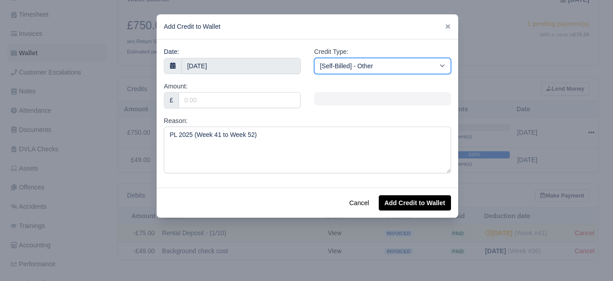
click at [376, 68] on select "[Self-Billed] - Other [Self-Billed] - Negative Invoice [Self-Billed] - Keychain…" at bounding box center [382, 66] width 137 height 16
select select "storage_fee"
click at [314, 58] on select "[Self-Billed] - Other [Self-Billed] - Negative Invoice [Self-Billed] - Keychain…" at bounding box center [382, 66] width 137 height 16
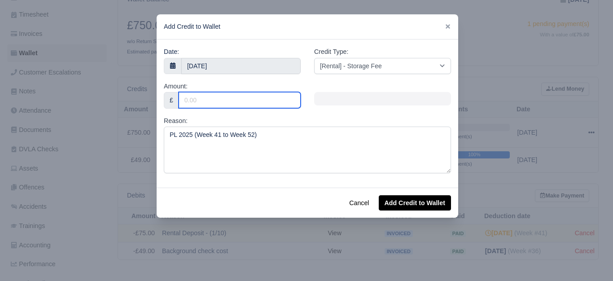
click at [253, 99] on input "Amount:" at bounding box center [240, 100] width 122 height 16
type input "60"
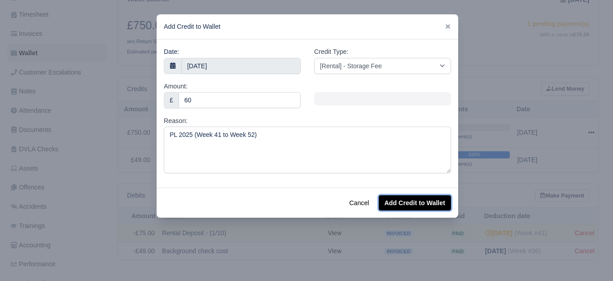
click at [413, 207] on button "Add Credit to Wallet" at bounding box center [415, 202] width 72 height 15
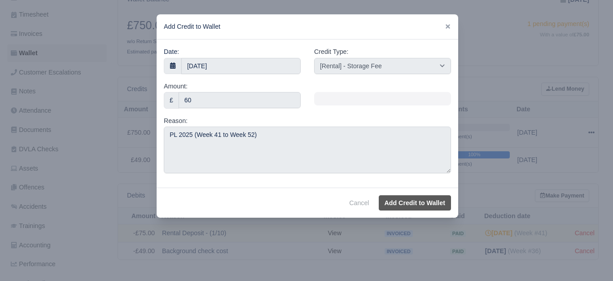
select select "other"
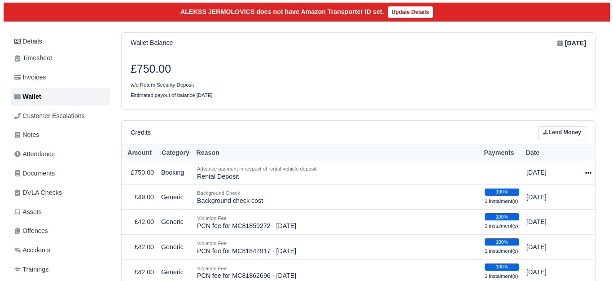
scroll to position [149, 0]
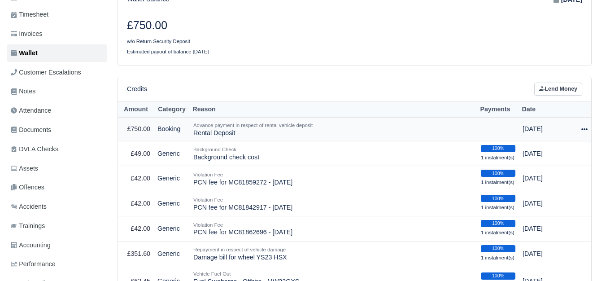
click at [588, 131] on td "Actions Make Payment Schedule [GEOGRAPHIC_DATA]" at bounding box center [585, 130] width 14 height 24
click at [580, 131] on td "Actions Make Payment Schedule [GEOGRAPHIC_DATA]" at bounding box center [585, 130] width 14 height 24
click at [588, 131] on td "Actions Make Payment Schedule [GEOGRAPHIC_DATA]" at bounding box center [585, 130] width 14 height 24
click at [586, 130] on icon at bounding box center [585, 129] width 6 height 2
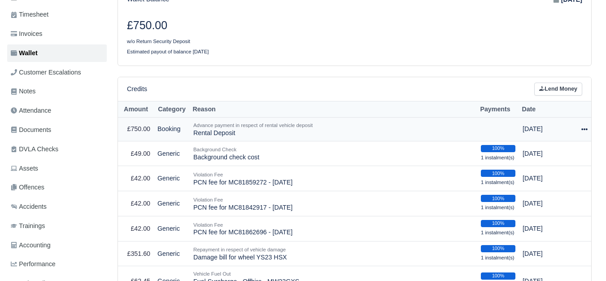
click at [583, 130] on icon at bounding box center [585, 129] width 6 height 6
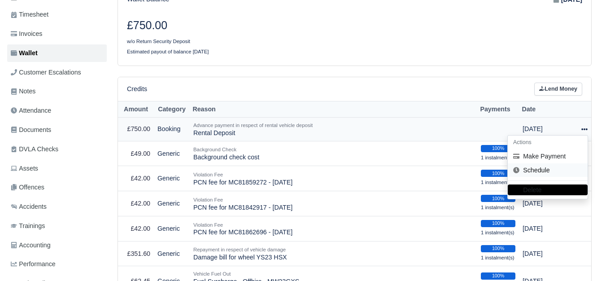
click at [538, 171] on link "Schedule" at bounding box center [548, 170] width 80 height 14
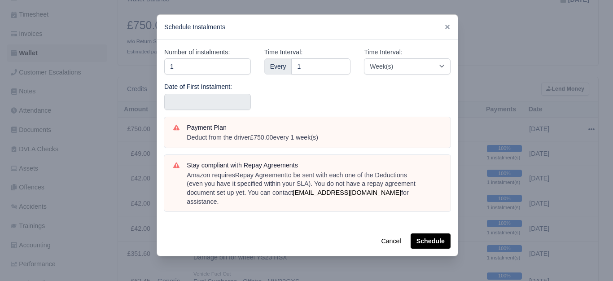
click at [212, 58] on div "Number of instalments: 1" at bounding box center [207, 60] width 87 height 27
click at [213, 74] on div "Number of instalments: 1 Date of First Instalment:" at bounding box center [208, 82] width 100 height 70
click at [213, 70] on input "1" at bounding box center [207, 66] width 87 height 16
type input "10"
click at [216, 97] on input "text" at bounding box center [207, 102] width 87 height 16
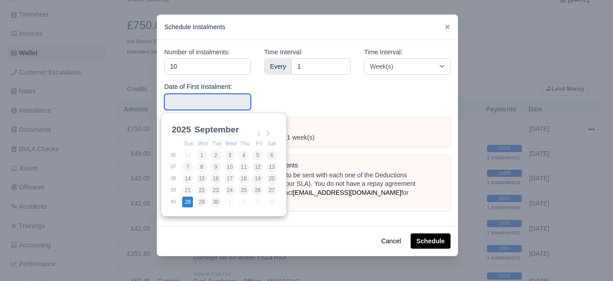
type input "[DATE]"
click at [214, 108] on input "[DATE]" at bounding box center [207, 102] width 87 height 16
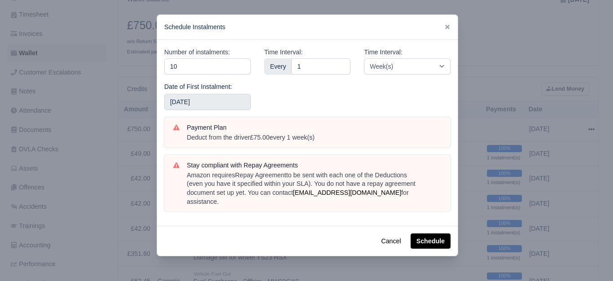
scroll to position [7, 0]
click at [418, 233] on button "Schedule" at bounding box center [431, 240] width 40 height 15
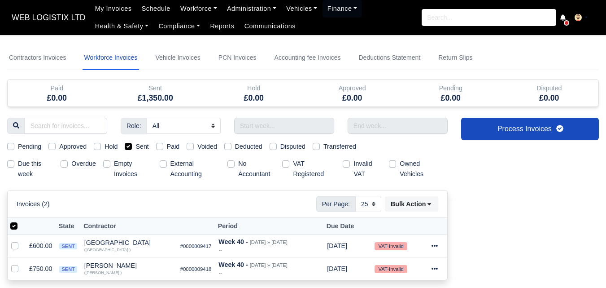
select select "25"
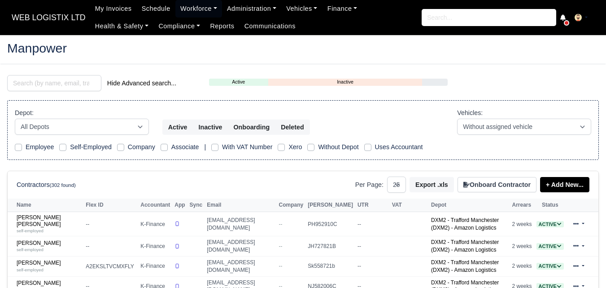
select select "25"
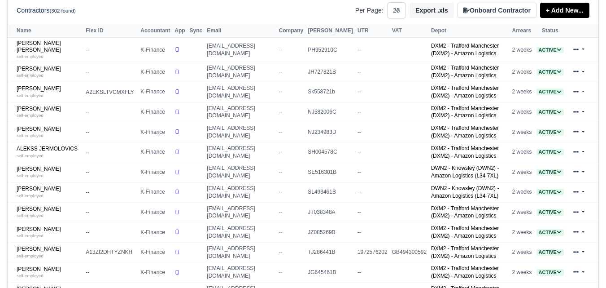
scroll to position [75, 0]
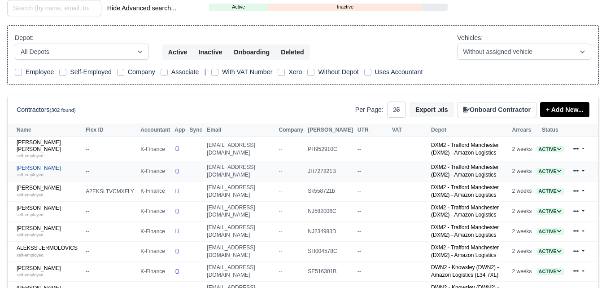
click at [37, 168] on link "Adam Taylor self-employed" at bounding box center [49, 171] width 65 height 13
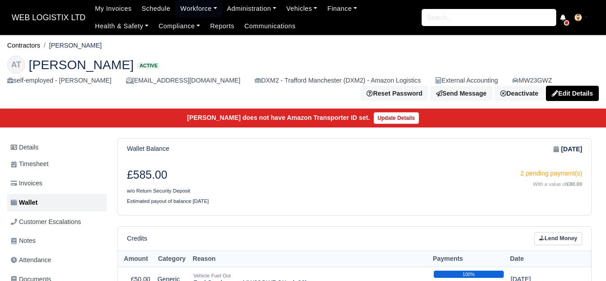
scroll to position [149, 0]
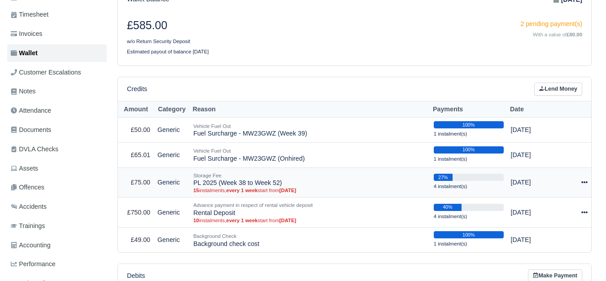
drag, startPoint x: 194, startPoint y: 184, endPoint x: 283, endPoint y: 186, distance: 88.9
click at [283, 186] on td "Storage Fee PL 2025 (Week 38 to Week 52) 15 instalments, every 1 week start fro…" at bounding box center [310, 182] width 241 height 30
copy td "PL 2025 (Week 38 to Week 52)"
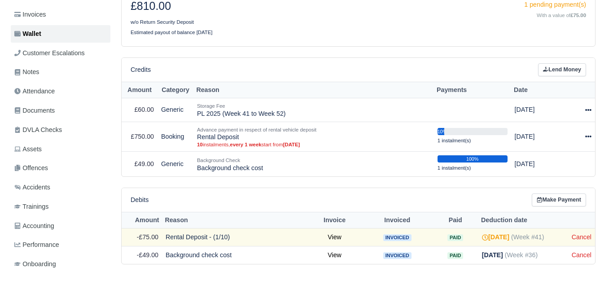
scroll to position [219, 0]
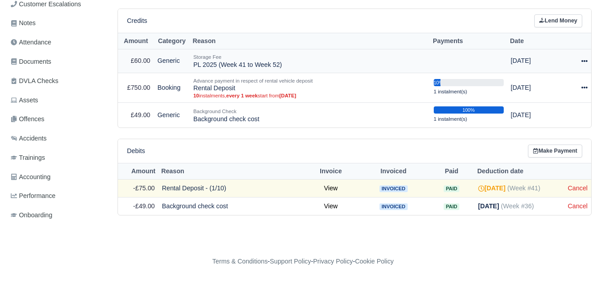
click at [578, 63] on div at bounding box center [578, 61] width 18 height 10
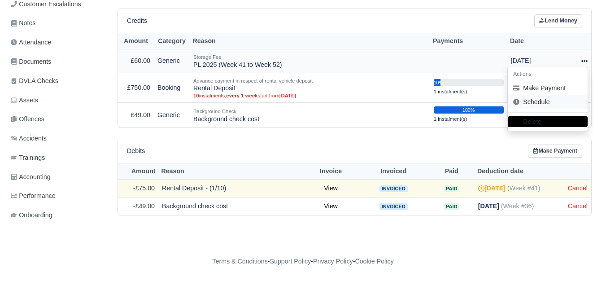
click at [542, 100] on link "Schedule" at bounding box center [548, 102] width 80 height 14
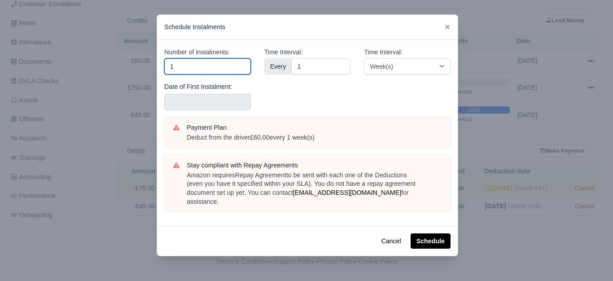
click at [211, 69] on input "1" at bounding box center [207, 66] width 87 height 16
type input "12"
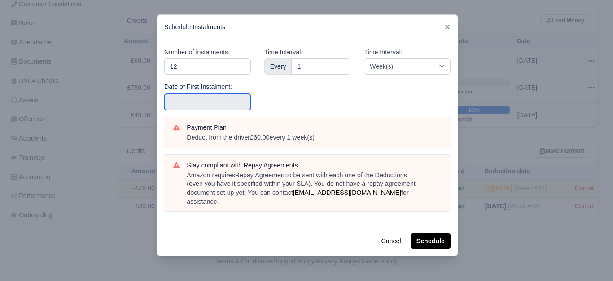
click at [207, 103] on input "text" at bounding box center [207, 102] width 87 height 16
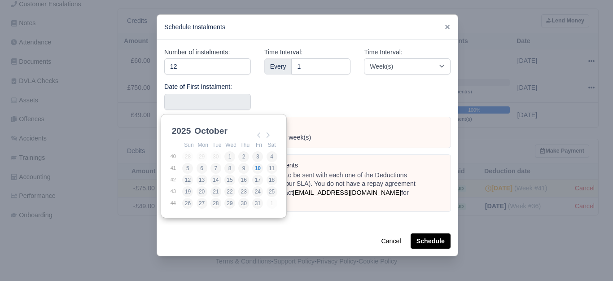
click at [313, 106] on div "Time Interval: Every 1" at bounding box center [308, 82] width 100 height 70
click at [199, 102] on input "Use the arrow keys to pick a date" at bounding box center [207, 102] width 87 height 16
type input "[DATE]"
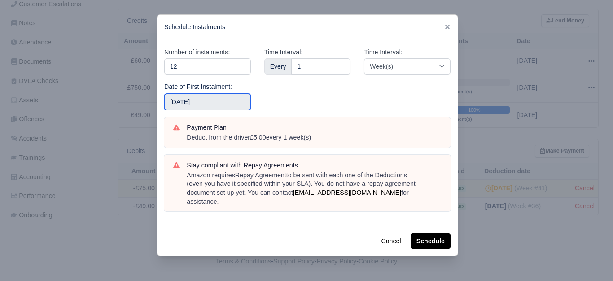
click at [198, 106] on input "[DATE]" at bounding box center [207, 102] width 87 height 16
click at [427, 233] on button "Schedule" at bounding box center [431, 240] width 40 height 15
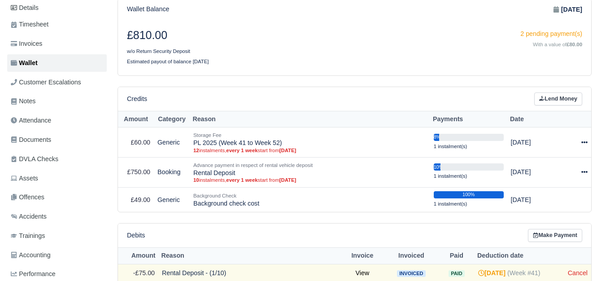
scroll to position [149, 0]
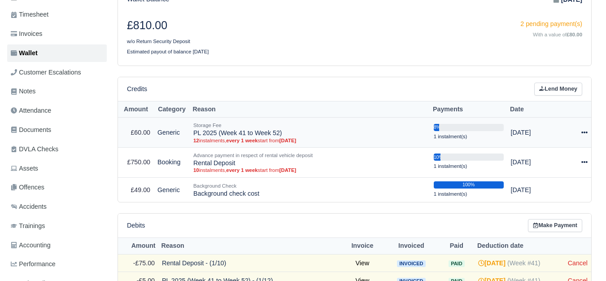
drag, startPoint x: 194, startPoint y: 134, endPoint x: 291, endPoint y: 132, distance: 97.4
click at [291, 132] on td "Storage Fee PL 2025 (Week 41 to Week 52) 12 instalments, every 1 week start fro…" at bounding box center [310, 133] width 241 height 30
copy td "PL 2025 (Week 41 to Week 52)"
click at [348, 65] on div "£810.00 w/o Return Security Deposit 2 pending payment(s) With a value of £80.00…" at bounding box center [354, 37] width 473 height 55
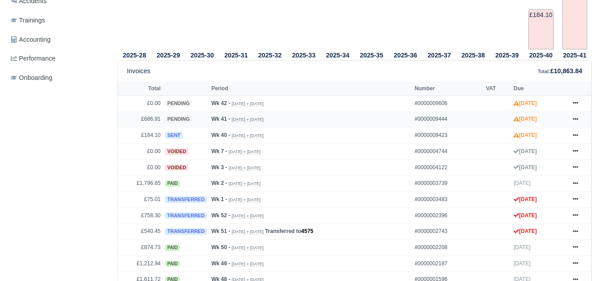
scroll to position [374, 0]
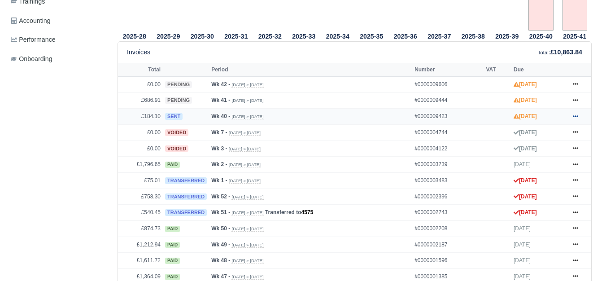
click at [574, 121] on link at bounding box center [575, 116] width 13 height 11
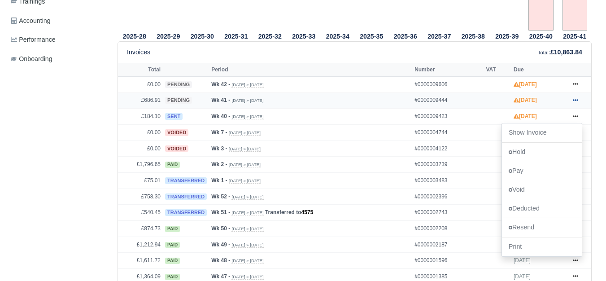
click at [575, 101] on icon at bounding box center [575, 100] width 5 height 2
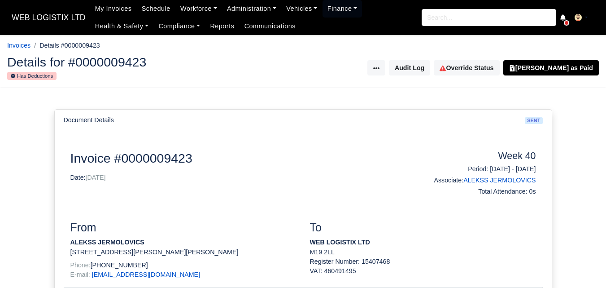
scroll to position [224, 0]
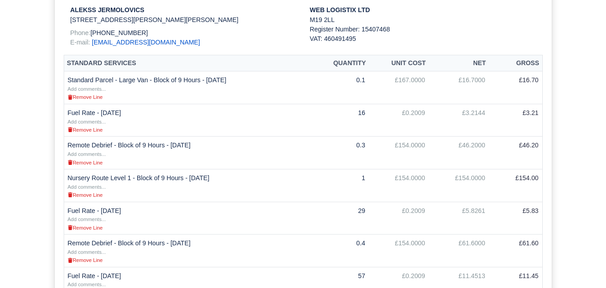
scroll to position [149, 0]
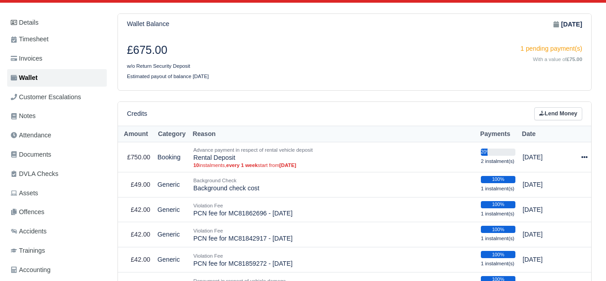
scroll to position [75, 0]
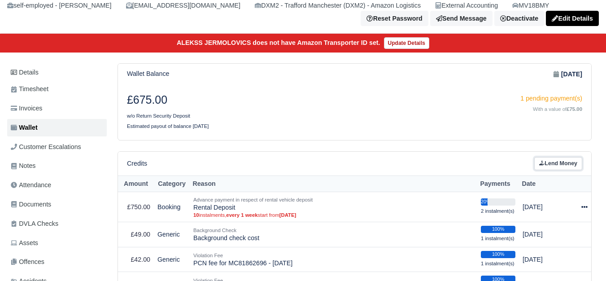
click at [562, 164] on link "Lend Money" at bounding box center [558, 163] width 48 height 13
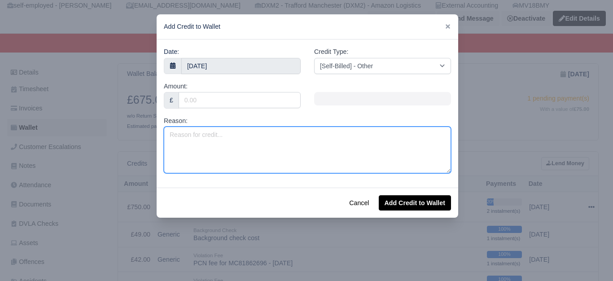
click at [264, 167] on textarea "Reason:" at bounding box center [307, 150] width 287 height 47
paste textarea "PL 2025 (Week 41 to Week 52)"
type textarea "PL 2025 (Week 41 to Week 52)"
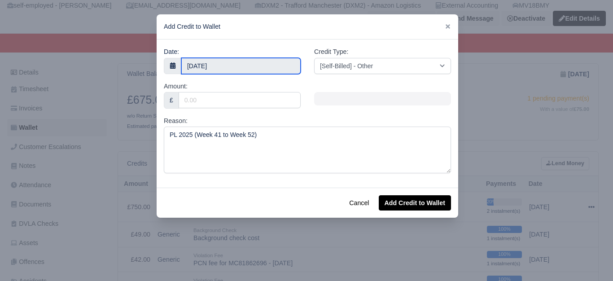
click at [243, 64] on input "10 October 2025" at bounding box center [240, 66] width 119 height 16
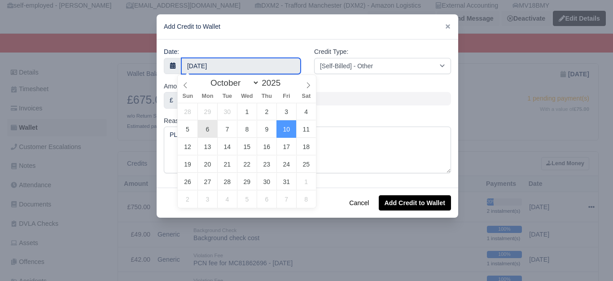
type input "6 October 2025"
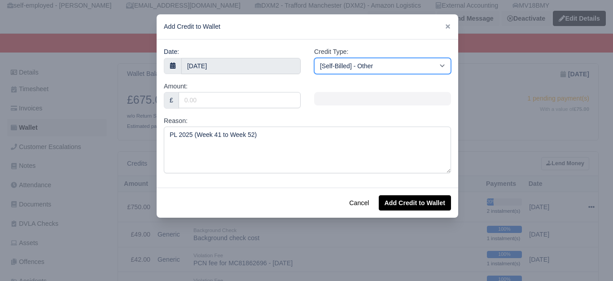
click at [370, 70] on select "[Self-Billed] - Other [Self-Billed] - Negative Invoice [Self-Billed] - Keychain…" at bounding box center [382, 66] width 137 height 16
select select "storage_fee"
click at [314, 58] on select "[Self-Billed] - Other [Self-Billed] - Negative Invoice [Self-Billed] - Keychain…" at bounding box center [382, 66] width 137 height 16
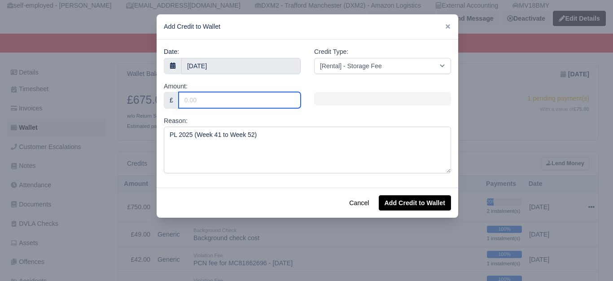
click at [258, 102] on input "Amount:" at bounding box center [240, 100] width 122 height 16
type input "60"
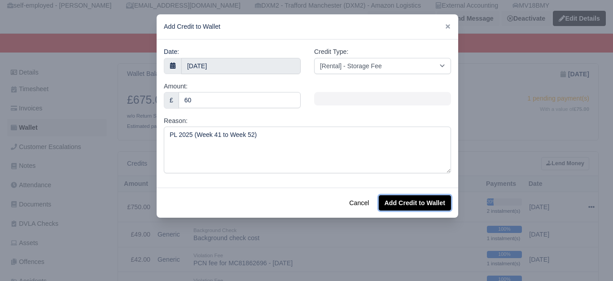
click at [409, 203] on button "Add Credit to Wallet" at bounding box center [415, 202] width 72 height 15
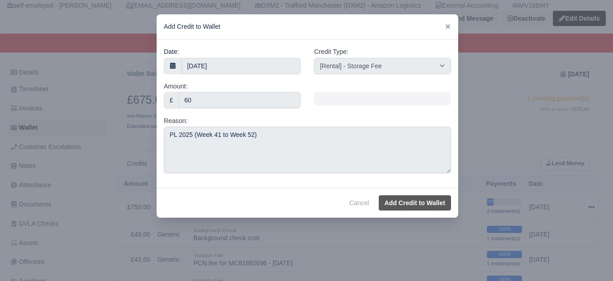
select select "other"
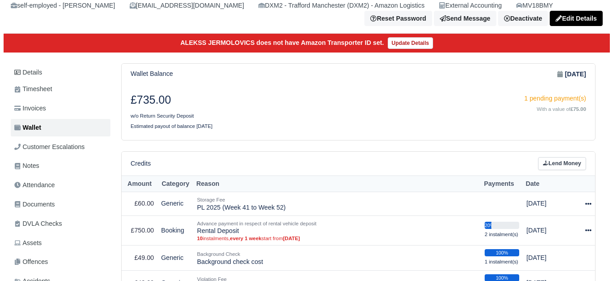
scroll to position [75, 0]
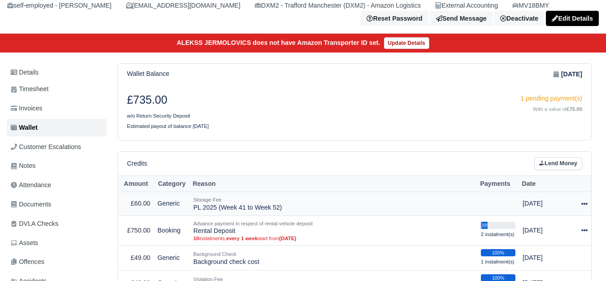
click at [583, 206] on icon at bounding box center [585, 204] width 6 height 6
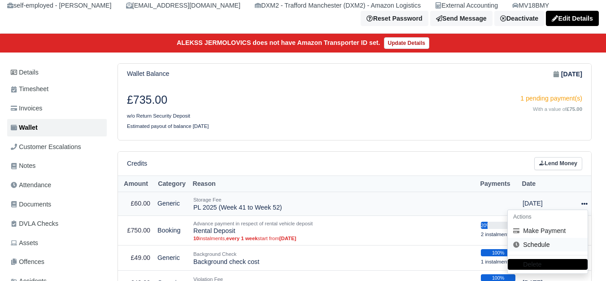
click at [545, 247] on link "Schedule" at bounding box center [548, 245] width 80 height 14
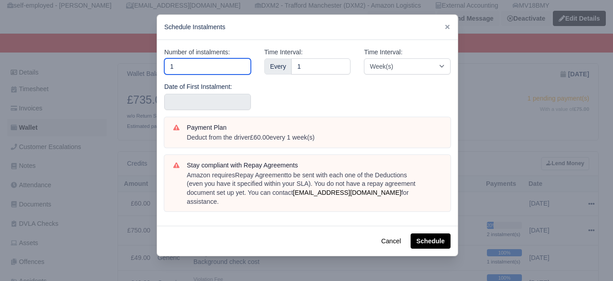
click at [221, 70] on input "1" at bounding box center [207, 66] width 87 height 16
type input "12"
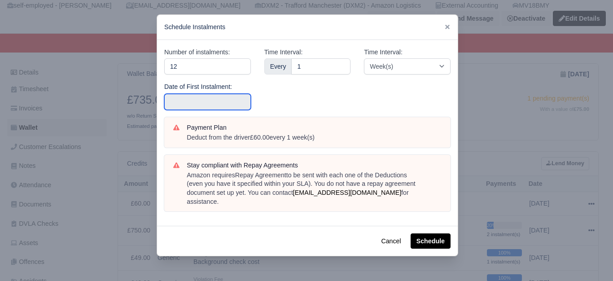
click at [203, 107] on input "text" at bounding box center [207, 102] width 87 height 16
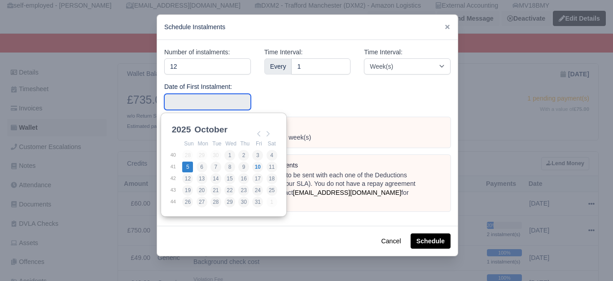
type input "[DATE]"
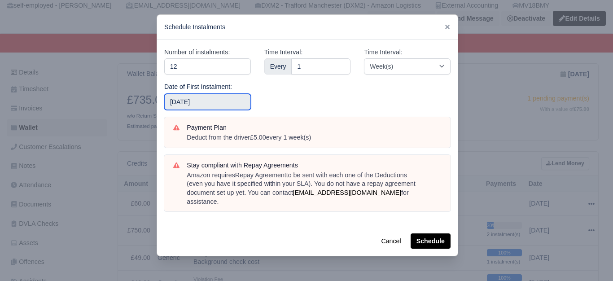
click at [225, 106] on input "[DATE]" at bounding box center [207, 102] width 87 height 16
click at [433, 233] on button "Schedule" at bounding box center [431, 240] width 40 height 15
